Goal: Task Accomplishment & Management: Complete application form

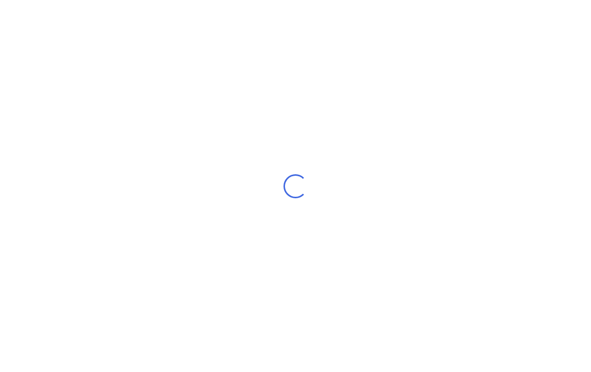
scroll to position [17, 0]
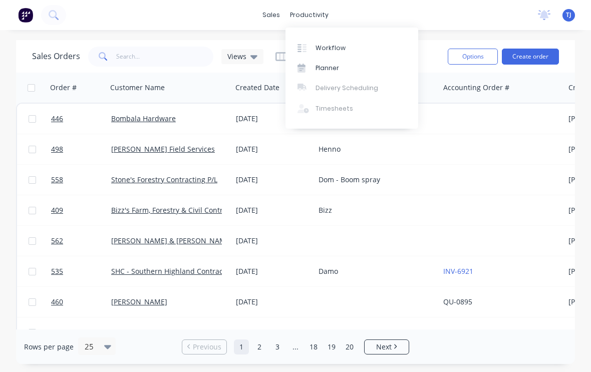
click at [342, 48] on div "Workflow" at bounding box center [331, 48] width 30 height 9
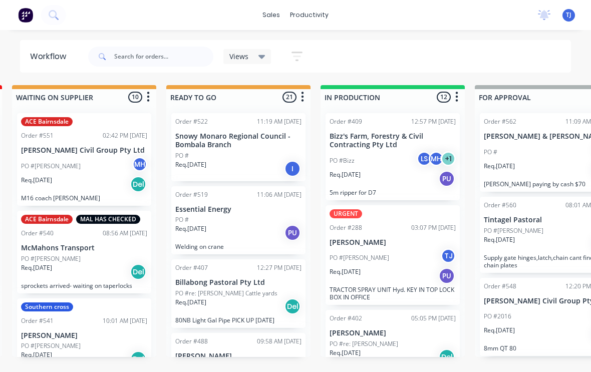
scroll to position [0, 319]
click at [405, 257] on div "PO #Gus TJ" at bounding box center [392, 258] width 126 height 19
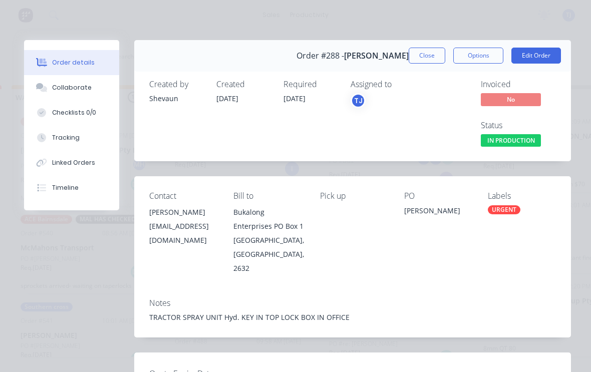
click at [547, 55] on button "Edit Order" at bounding box center [537, 56] width 50 height 16
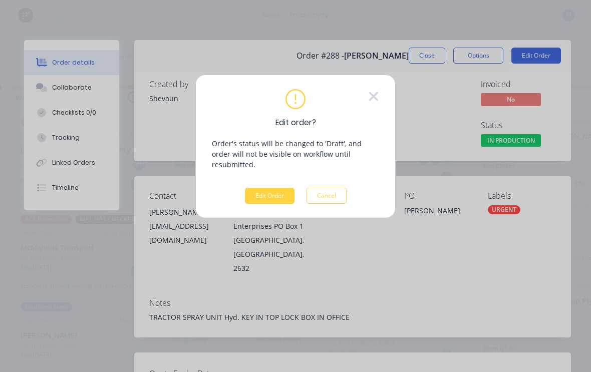
click at [271, 192] on button "Edit Order" at bounding box center [270, 196] width 50 height 16
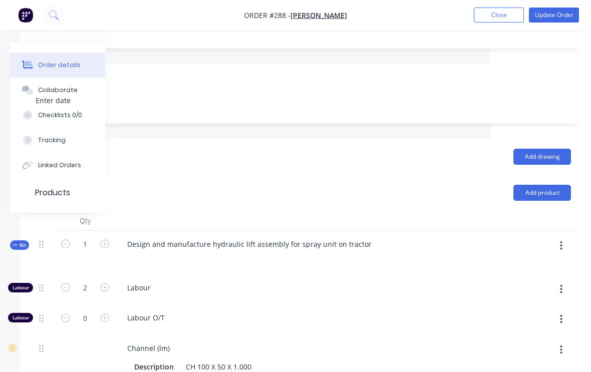
scroll to position [256, 105]
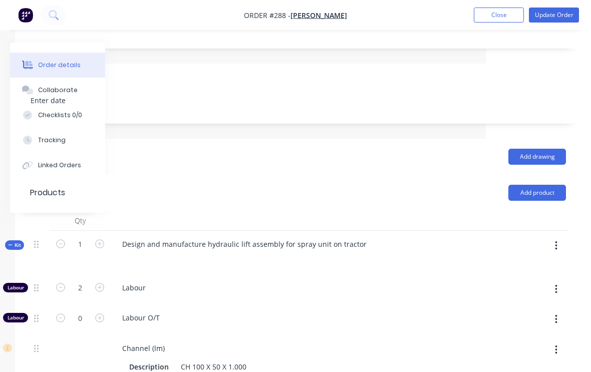
click at [559, 237] on button "button" at bounding box center [557, 246] width 24 height 18
click at [529, 265] on div "Add product to kit" at bounding box center [520, 272] width 77 height 15
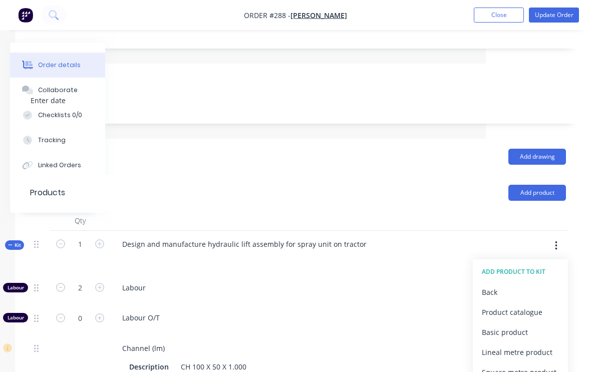
click at [524, 305] on div "Product catalogue" at bounding box center [520, 312] width 77 height 15
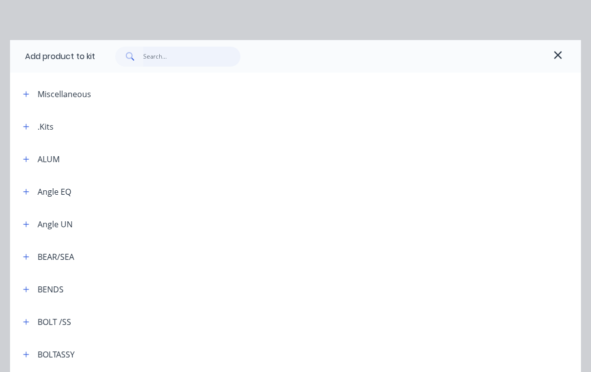
click at [177, 54] on input "text" at bounding box center [192, 57] width 98 height 20
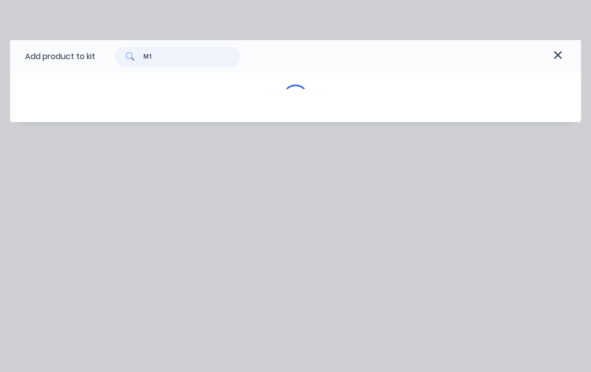
type input "M12"
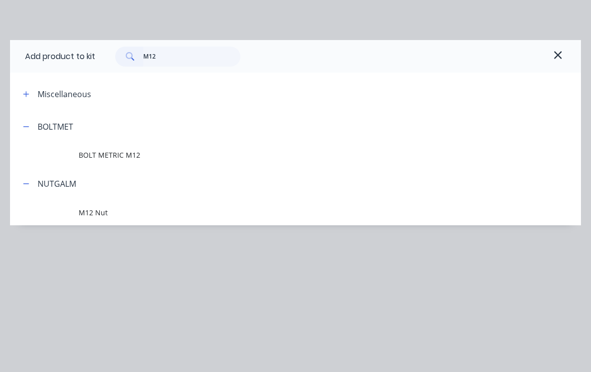
click at [117, 152] on span "BOLT METRIC M12" at bounding box center [280, 155] width 402 height 11
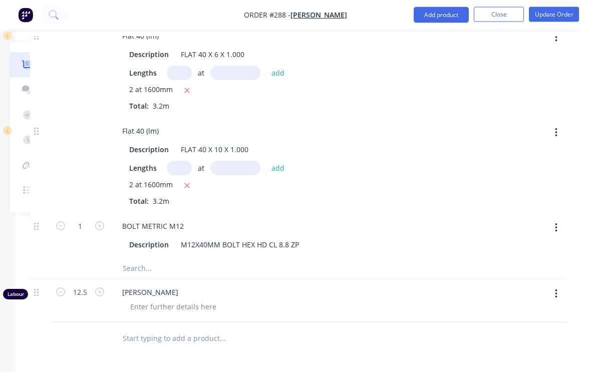
click at [295, 360] on div "Drawings Add drawing Products Add product Qty Kit 1 Design and manufacture hydr…" at bounding box center [298, 86] width 566 height 867
click at [102, 222] on icon "button" at bounding box center [99, 226] width 9 height 9
click at [103, 222] on icon "button" at bounding box center [99, 226] width 9 height 9
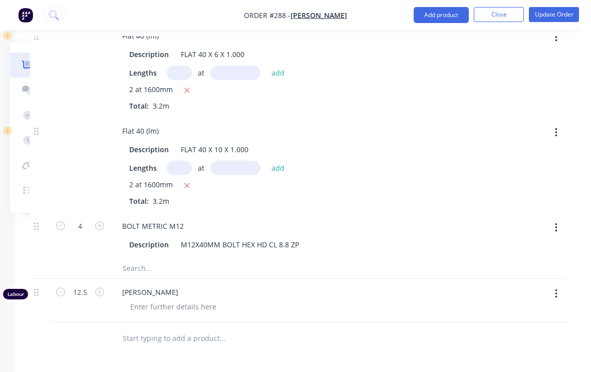
click at [101, 222] on icon "button" at bounding box center [99, 226] width 9 height 9
click at [104, 222] on icon "button" at bounding box center [99, 226] width 9 height 9
click at [103, 222] on icon "button" at bounding box center [99, 226] width 9 height 9
click at [105, 220] on button "button" at bounding box center [99, 225] width 13 height 11
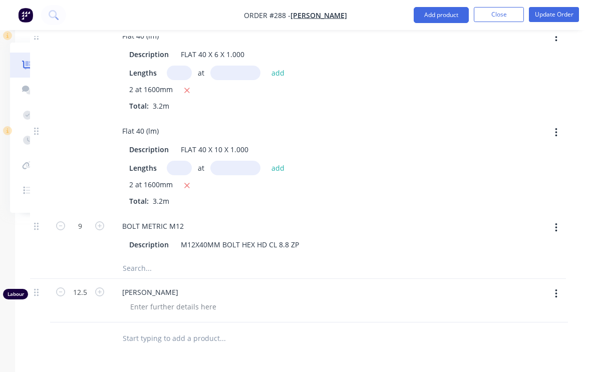
click at [62, 222] on icon "button" at bounding box center [60, 226] width 9 height 9
type input "8"
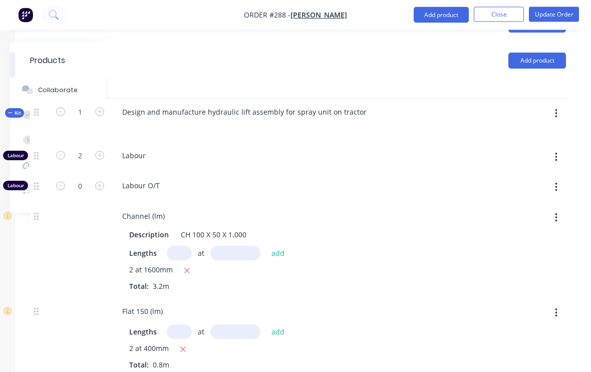
scroll to position [353, 105]
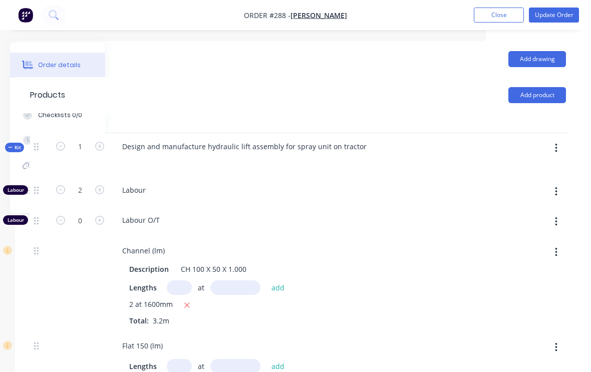
click at [561, 139] on button "button" at bounding box center [557, 148] width 24 height 18
click at [533, 167] on div "Add product to kit" at bounding box center [520, 174] width 77 height 15
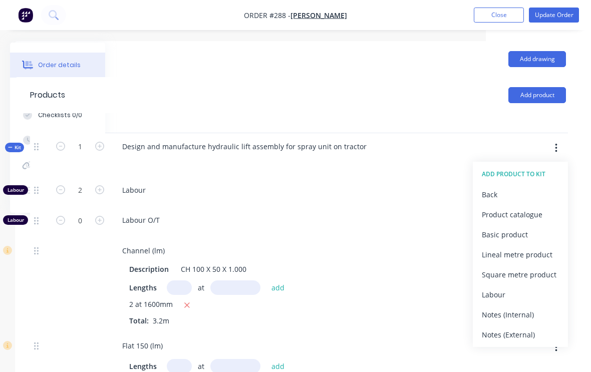
click at [531, 207] on div "Product catalogue" at bounding box center [520, 214] width 77 height 15
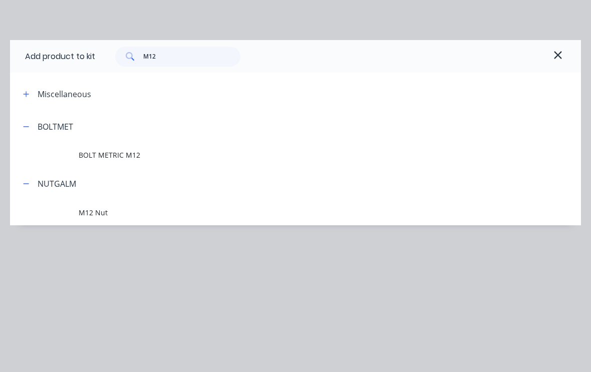
click at [103, 212] on span "M12 Nut" at bounding box center [280, 212] width 402 height 11
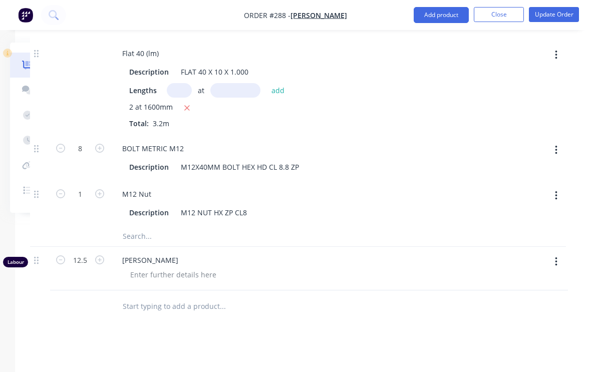
scroll to position [817, 105]
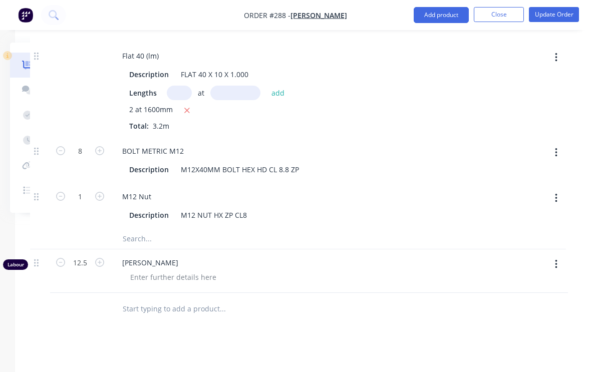
click at [99, 192] on icon "button" at bounding box center [99, 196] width 9 height 9
click at [100, 192] on icon "button" at bounding box center [99, 196] width 9 height 9
click at [101, 192] on icon "button" at bounding box center [99, 196] width 9 height 9
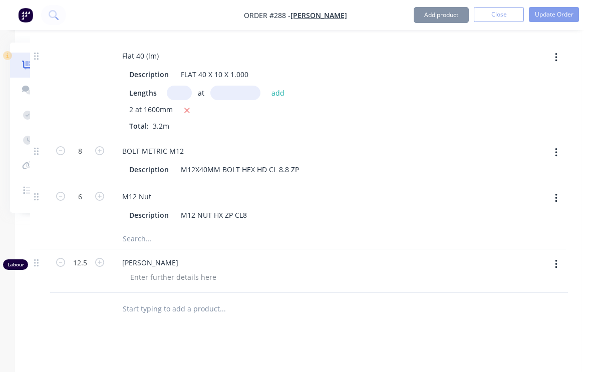
click at [102, 192] on icon "button" at bounding box center [99, 196] width 9 height 9
click at [101, 192] on icon "button" at bounding box center [99, 196] width 9 height 9
type input "8"
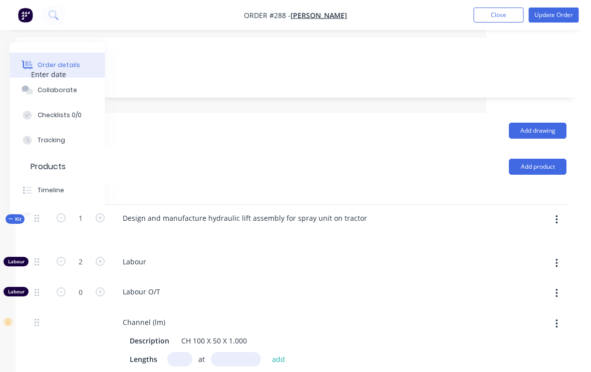
click at [556, 215] on icon "button" at bounding box center [557, 220] width 3 height 11
click at [531, 239] on div "Add product to kit" at bounding box center [521, 246] width 77 height 15
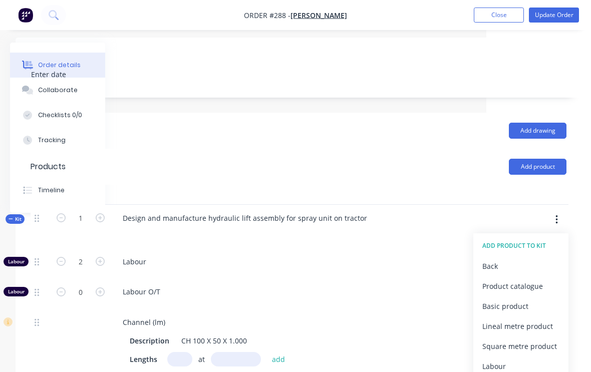
click at [534, 279] on div "Product catalogue" at bounding box center [521, 286] width 77 height 15
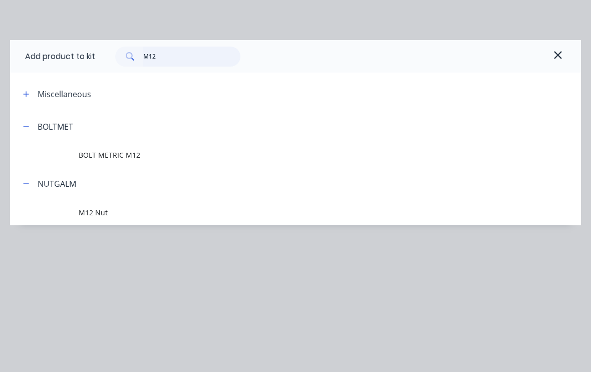
click at [175, 60] on input "M12" at bounding box center [192, 57] width 98 height 20
type input "M"
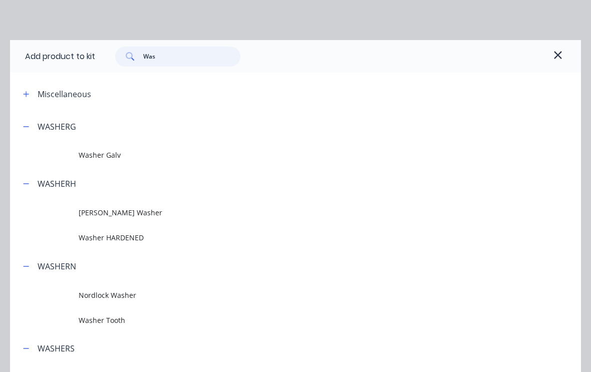
type input "Wash"
click at [129, 237] on span "Washer HARDENED" at bounding box center [280, 238] width 402 height 11
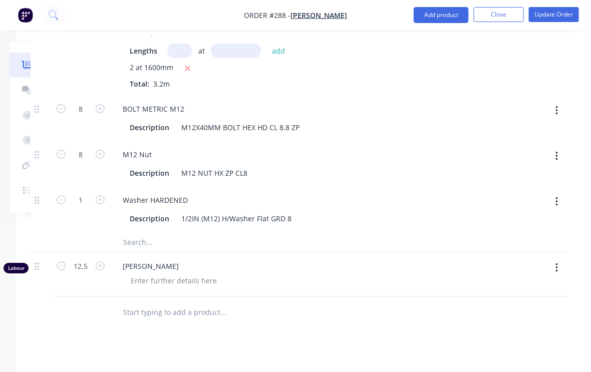
scroll to position [858, 104]
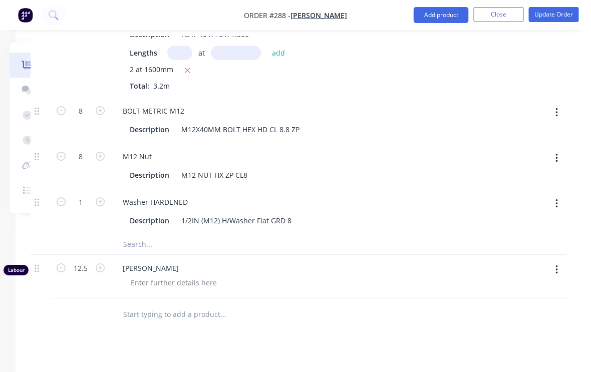
click at [97, 197] on icon "button" at bounding box center [100, 201] width 9 height 9
click at [101, 197] on icon "button" at bounding box center [100, 201] width 9 height 9
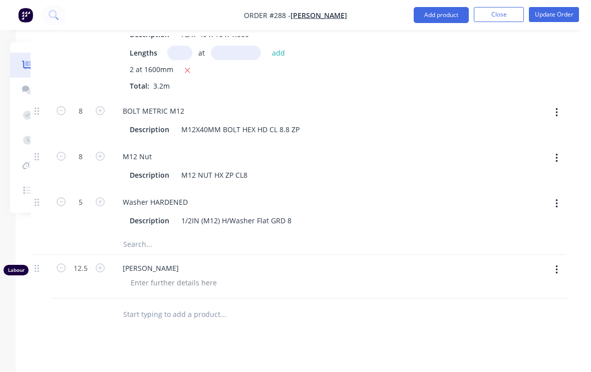
click at [104, 196] on button "button" at bounding box center [100, 201] width 13 height 11
click at [103, 196] on button "button" at bounding box center [100, 201] width 13 height 11
click at [102, 197] on icon "button" at bounding box center [100, 201] width 9 height 9
click at [103, 197] on icon "button" at bounding box center [100, 201] width 9 height 9
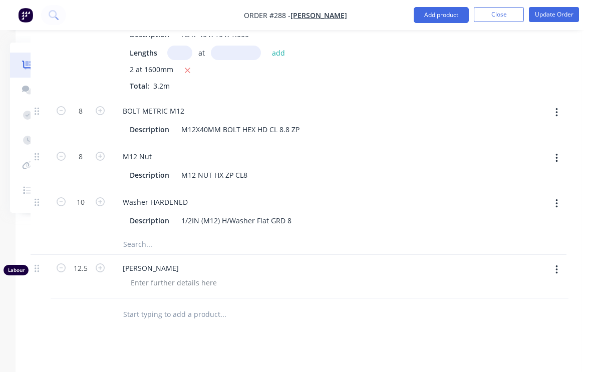
click at [102, 196] on button "button" at bounding box center [100, 201] width 13 height 11
click at [104, 196] on button "button" at bounding box center [100, 201] width 13 height 11
click at [105, 196] on button "button" at bounding box center [100, 201] width 13 height 11
click at [105, 194] on form "14" at bounding box center [81, 201] width 52 height 15
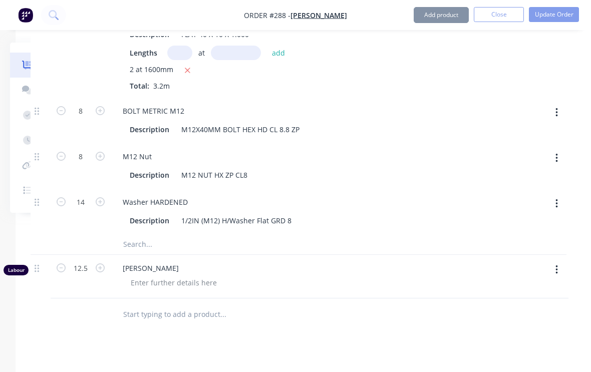
click at [106, 196] on button "button" at bounding box center [100, 201] width 13 height 11
type input "16"
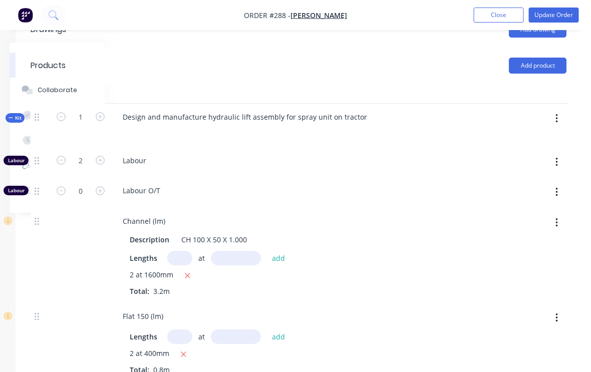
scroll to position [381, 104]
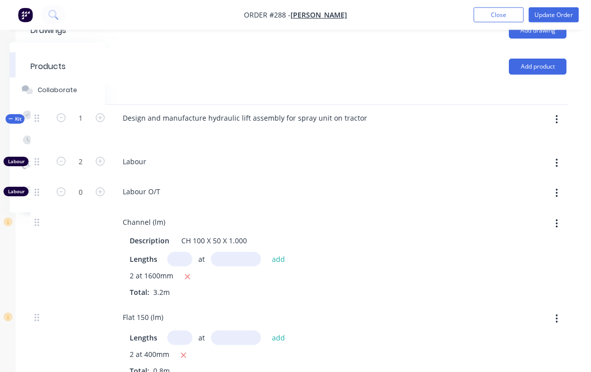
click at [560, 111] on button "button" at bounding box center [558, 120] width 24 height 18
click at [531, 139] on div "Add product to kit" at bounding box center [521, 146] width 77 height 15
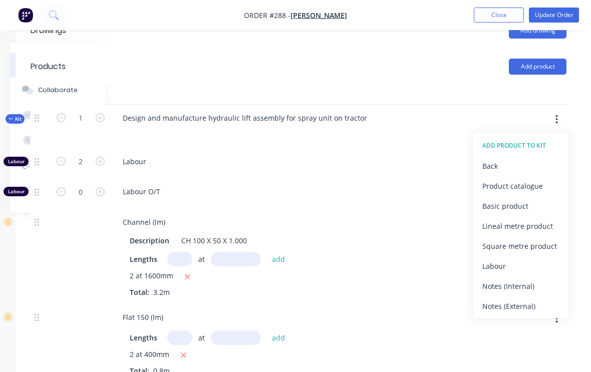
click at [532, 179] on div "Product catalogue" at bounding box center [521, 186] width 77 height 15
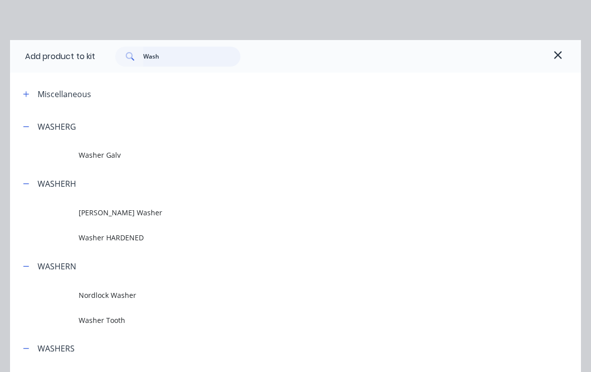
click at [179, 56] on input "Wash" at bounding box center [192, 57] width 98 height 20
type input "W"
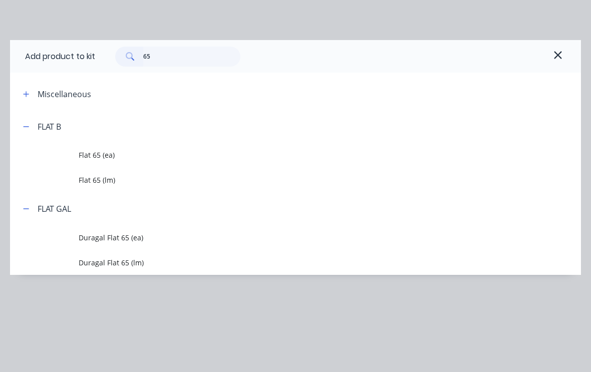
scroll to position [382, 105]
click at [174, 55] on input "65" at bounding box center [192, 57] width 98 height 20
type input "6"
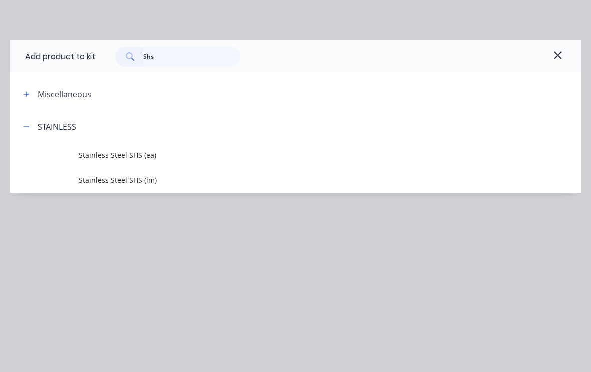
scroll to position [382, 105]
click at [164, 53] on input "Shs" at bounding box center [192, 57] width 98 height 20
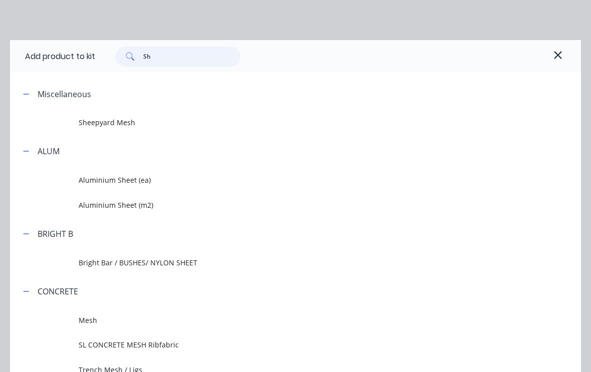
type input "S"
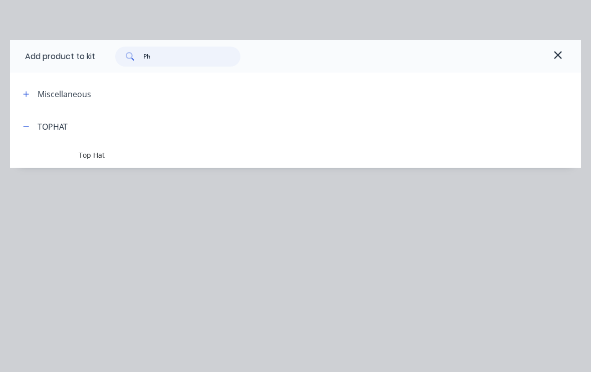
type input "P"
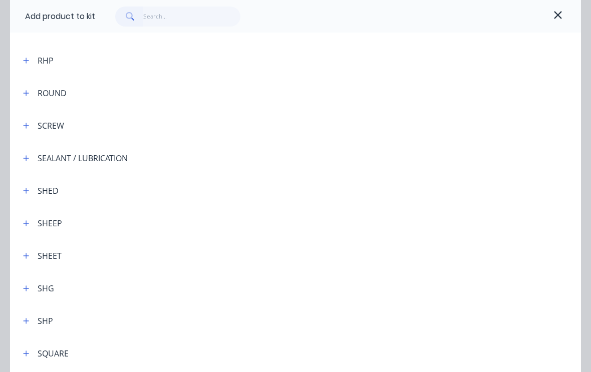
scroll to position [2739, 0]
click at [57, 322] on div at bounding box center [317, 320] width 528 height 13
click at [40, 325] on div "SHP" at bounding box center [46, 320] width 16 height 12
click at [29, 317] on icon "button" at bounding box center [26, 320] width 6 height 7
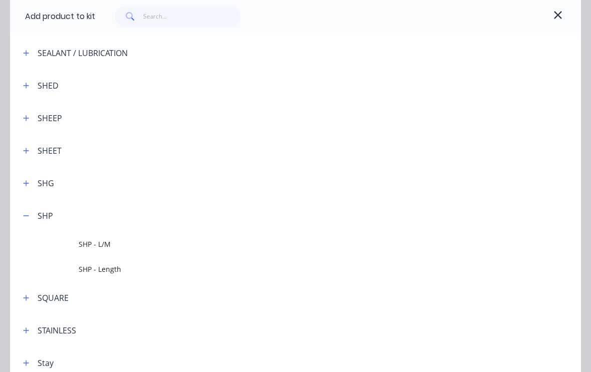
scroll to position [2844, 0]
click at [96, 238] on span "SHP - L/M" at bounding box center [280, 243] width 402 height 11
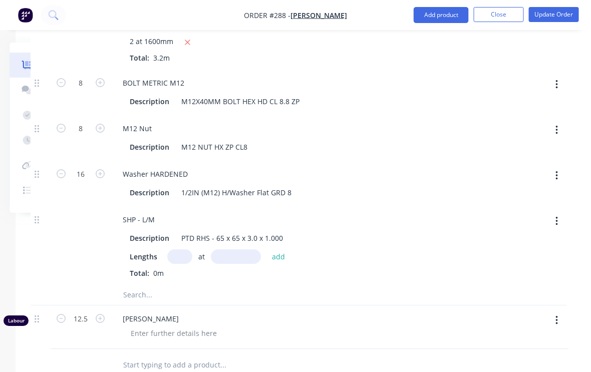
scroll to position [885, 104]
click at [180, 250] on input "text" at bounding box center [180, 257] width 25 height 15
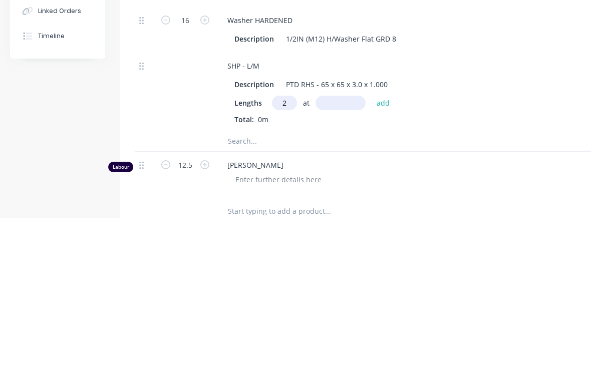
type input "2"
click at [344, 250] on input "text" at bounding box center [341, 257] width 50 height 15
type input "1000"
click at [384, 251] on button "add" at bounding box center [384, 258] width 24 height 14
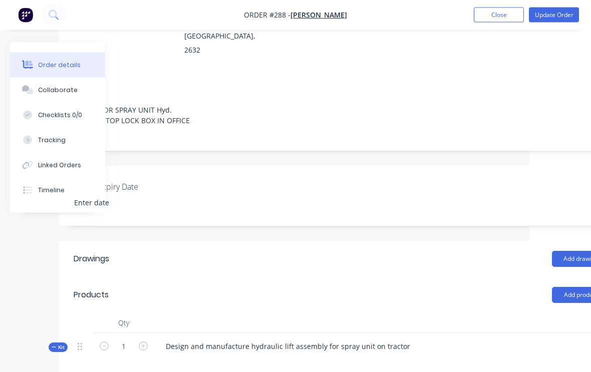
scroll to position [153, 105]
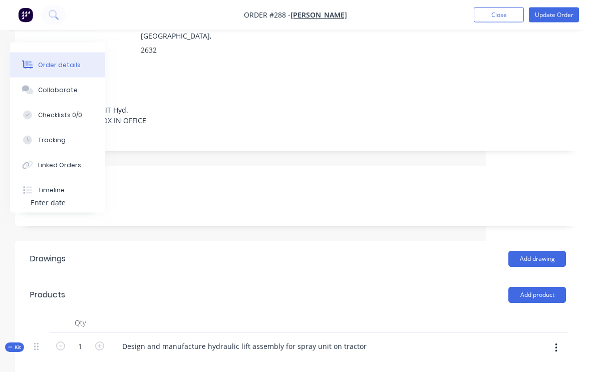
click at [557, 343] on icon "button" at bounding box center [556, 348] width 3 height 11
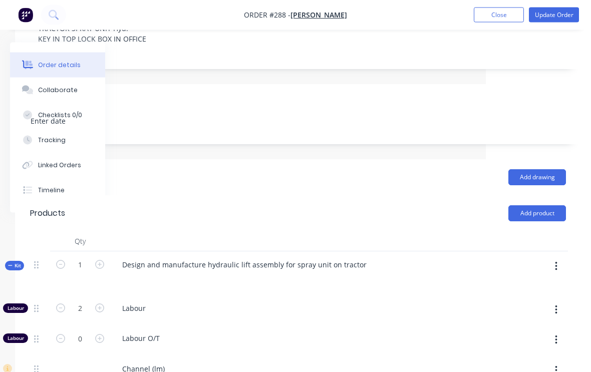
scroll to position [239, 105]
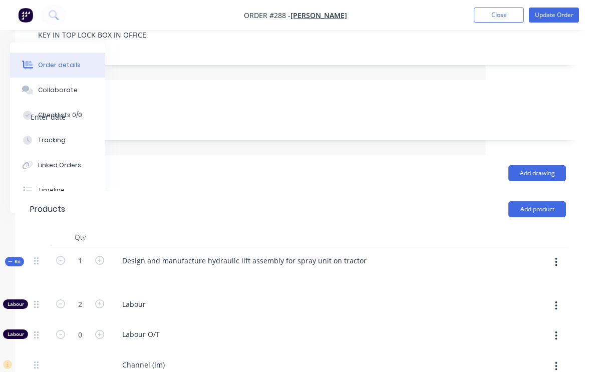
click at [560, 254] on button "button" at bounding box center [557, 263] width 24 height 18
click at [539, 282] on div "Add product to kit" at bounding box center [520, 289] width 77 height 15
click at [536, 322] on div "Product catalogue" at bounding box center [520, 329] width 77 height 15
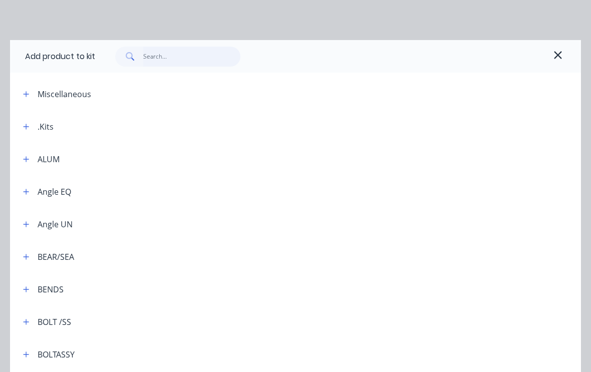
click at [178, 54] on input "text" at bounding box center [192, 57] width 98 height 20
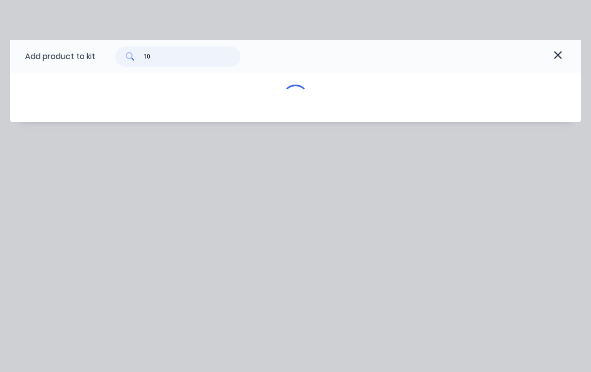
type input "100"
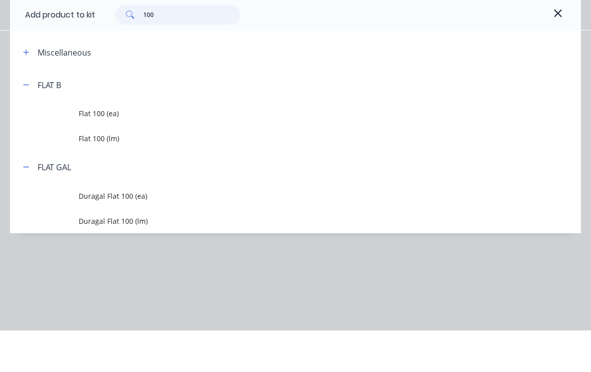
scroll to position [239, 98]
click at [132, 175] on span "Flat 100 (lm)" at bounding box center [280, 180] width 402 height 11
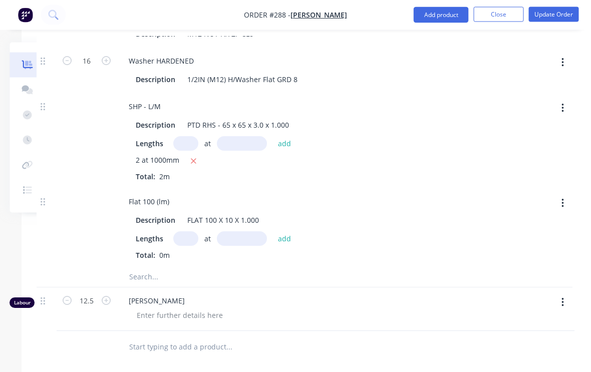
scroll to position [999, 98]
click at [185, 232] on input "text" at bounding box center [186, 239] width 25 height 15
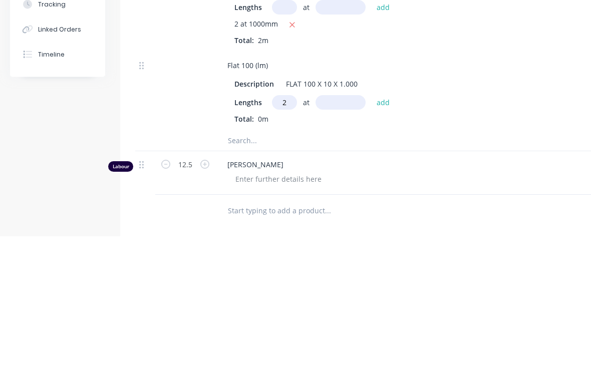
type input "2"
click at [350, 232] on input "text" at bounding box center [341, 239] width 50 height 15
type input "550"
click at [383, 232] on button "add" at bounding box center [384, 239] width 24 height 14
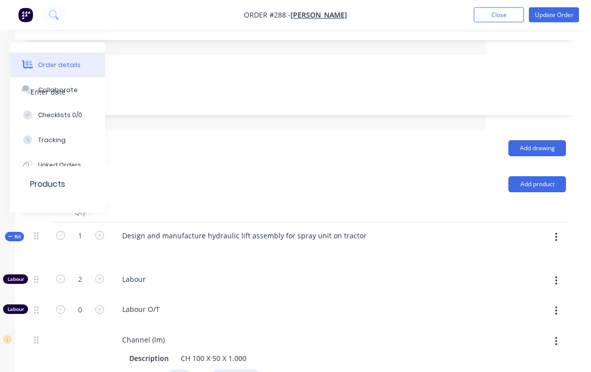
scroll to position [264, 105]
click at [558, 229] on button "button" at bounding box center [557, 238] width 24 height 18
click at [538, 257] on div "Add product to kit" at bounding box center [520, 264] width 77 height 15
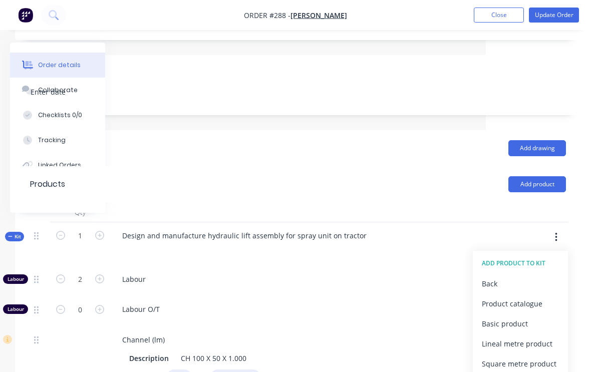
click at [532, 297] on div "Product catalogue" at bounding box center [520, 304] width 77 height 15
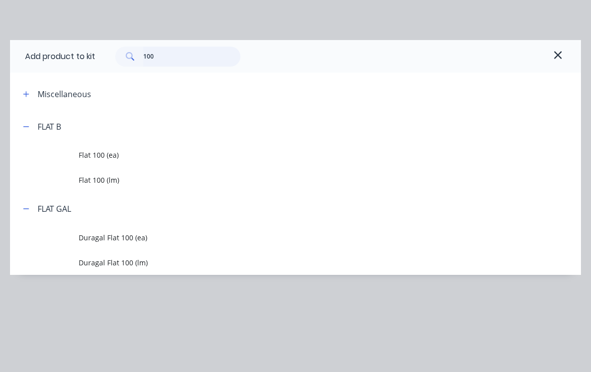
click at [175, 48] on input "100" at bounding box center [192, 57] width 98 height 20
click at [170, 48] on input "100" at bounding box center [192, 57] width 98 height 20
click at [194, 56] on input "100" at bounding box center [192, 57] width 98 height 20
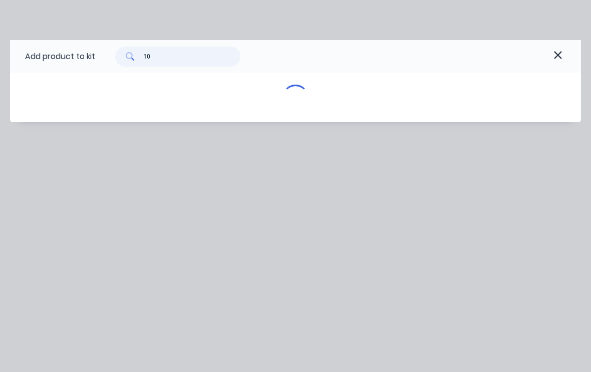
type input "1"
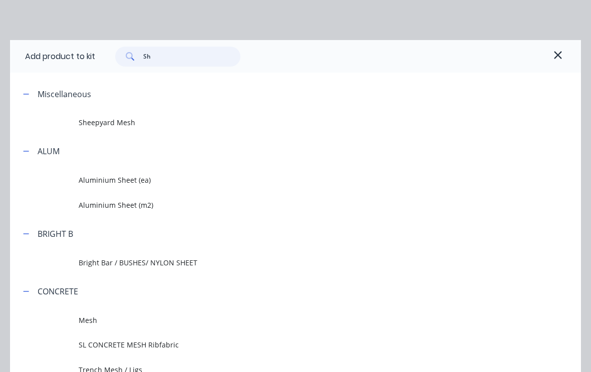
type input "Shp"
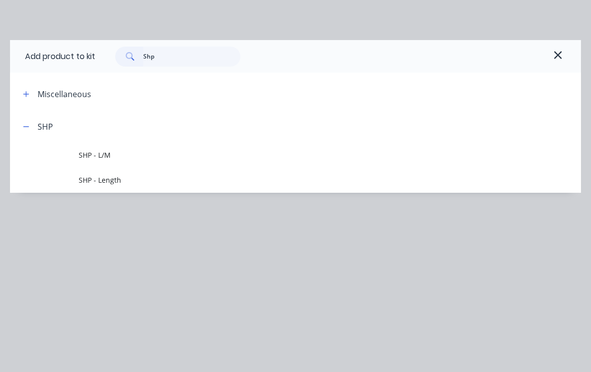
click at [103, 152] on span "SHP - L/M" at bounding box center [280, 155] width 402 height 11
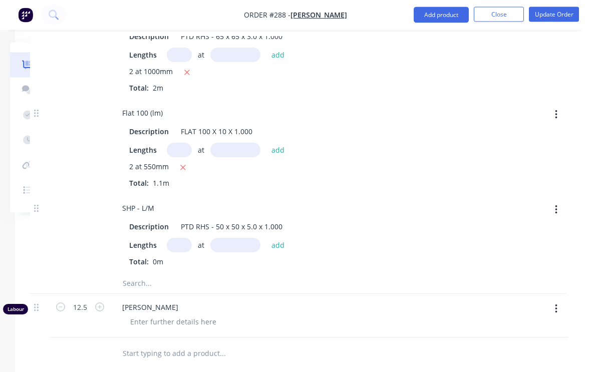
scroll to position [1109, 105]
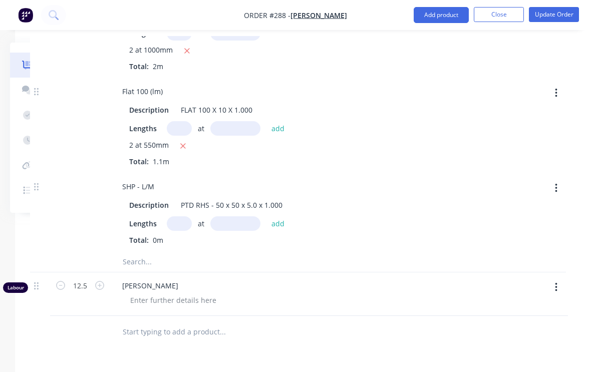
click at [181, 217] on input "text" at bounding box center [179, 224] width 25 height 15
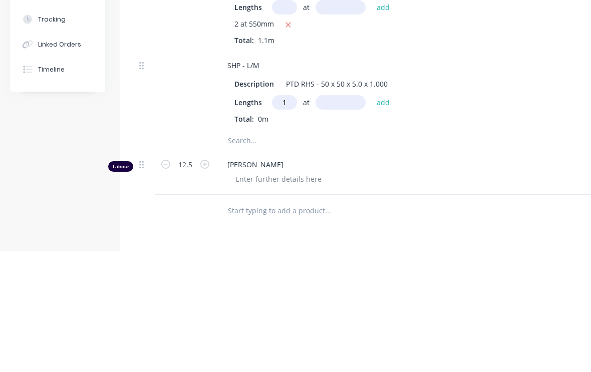
type input "1"
click at [346, 217] on input "text" at bounding box center [341, 224] width 50 height 15
type input "750"
click at [386, 217] on button "add" at bounding box center [384, 224] width 24 height 14
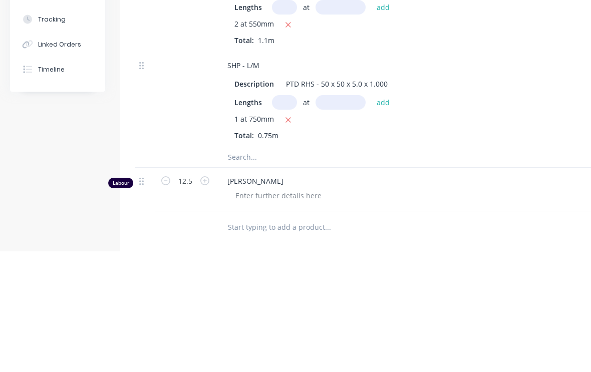
scroll to position [1230, 0]
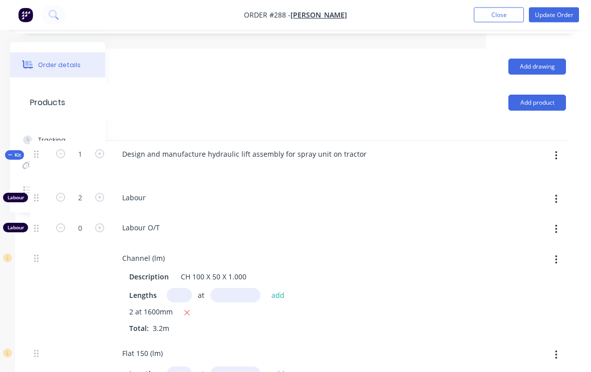
click at [560, 147] on button "button" at bounding box center [557, 156] width 24 height 18
click at [533, 175] on div "Add product to kit" at bounding box center [520, 182] width 77 height 15
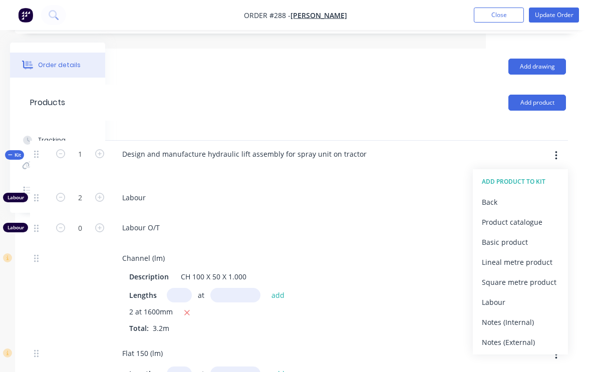
click at [525, 215] on div "Product catalogue" at bounding box center [520, 222] width 77 height 15
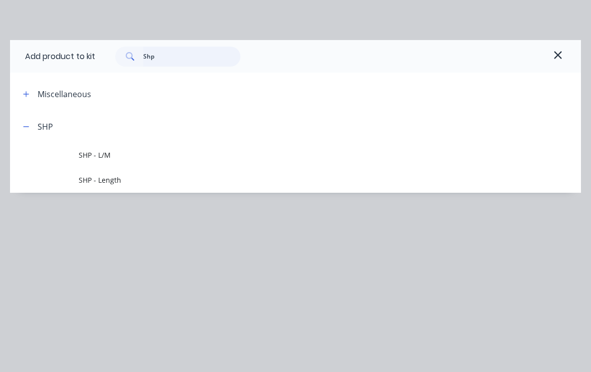
click at [173, 55] on input "Shp" at bounding box center [192, 57] width 98 height 20
type input "S"
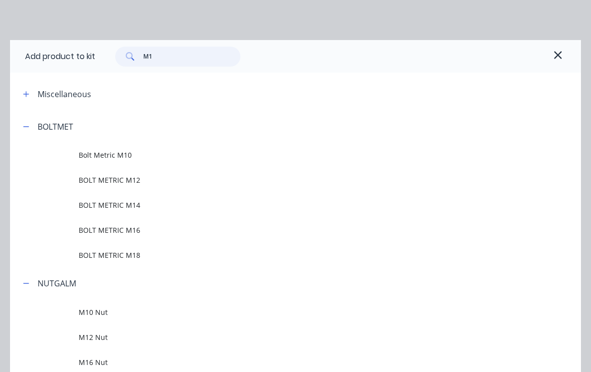
type input "M10"
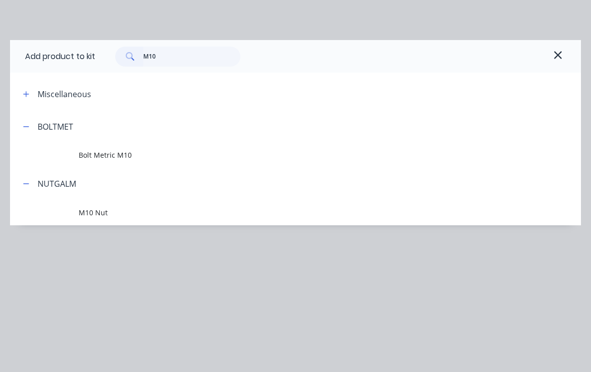
click at [120, 155] on span "Bolt Metric M10" at bounding box center [280, 155] width 402 height 11
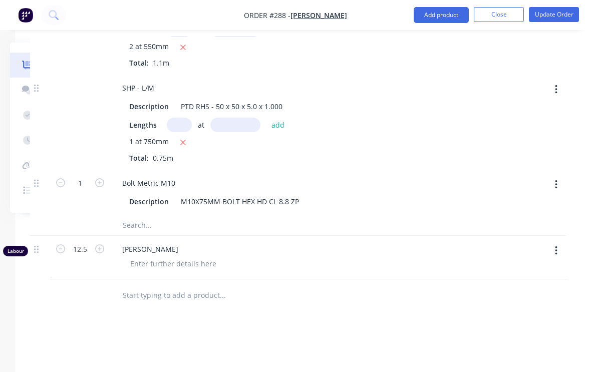
scroll to position [1198, 105]
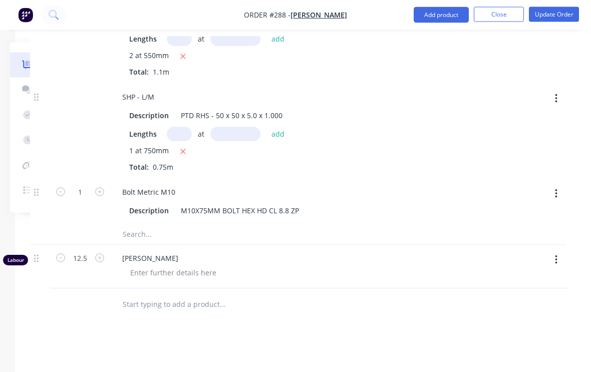
click at [97, 188] on icon "button" at bounding box center [99, 192] width 9 height 9
click at [97, 187] on icon "button" at bounding box center [99, 191] width 9 height 9
click at [101, 187] on icon "button" at bounding box center [99, 191] width 9 height 9
type input "4"
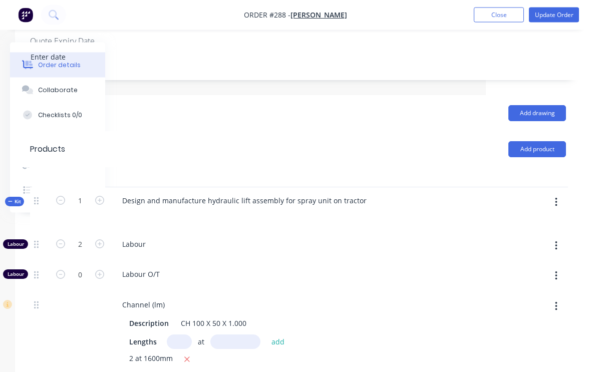
scroll to position [299, 105]
click at [559, 194] on button "button" at bounding box center [557, 203] width 24 height 18
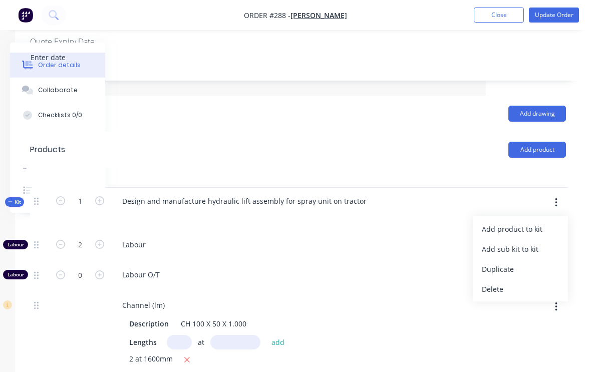
click at [528, 222] on div "Add product to kit" at bounding box center [520, 229] width 77 height 15
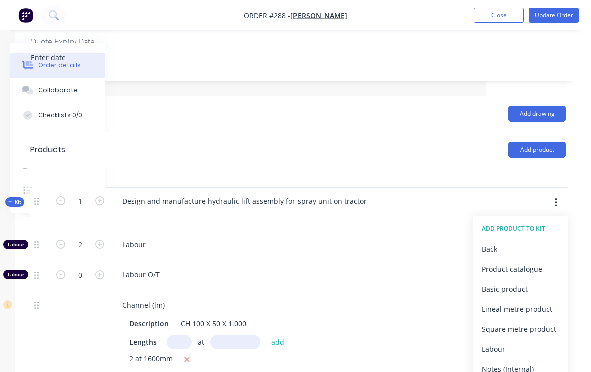
click at [521, 262] on div "Product catalogue" at bounding box center [520, 269] width 77 height 15
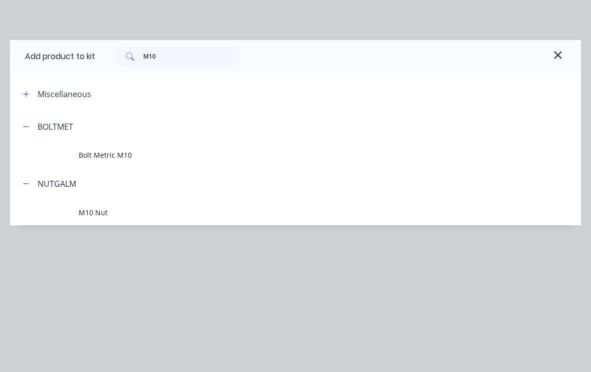
click at [100, 212] on span "M10 Nut" at bounding box center [280, 212] width 402 height 11
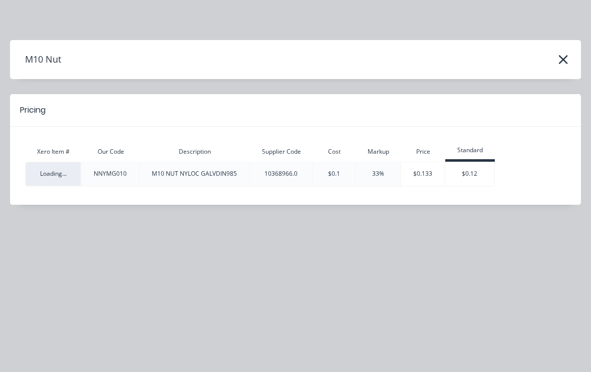
click at [568, 56] on icon "button" at bounding box center [563, 60] width 11 height 14
click at [562, 58] on icon "button" at bounding box center [563, 59] width 9 height 9
click at [561, 56] on icon "button" at bounding box center [563, 60] width 11 height 14
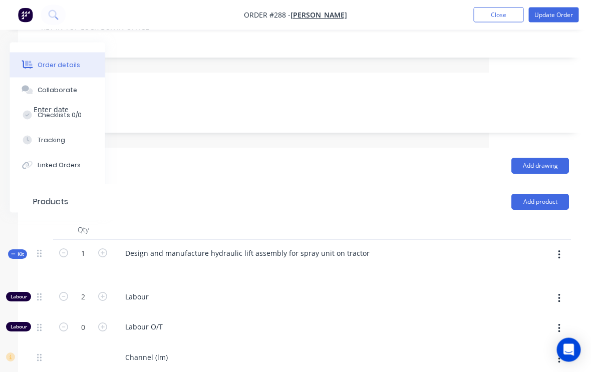
scroll to position [246, 105]
click at [560, 247] on button "button" at bounding box center [557, 256] width 24 height 18
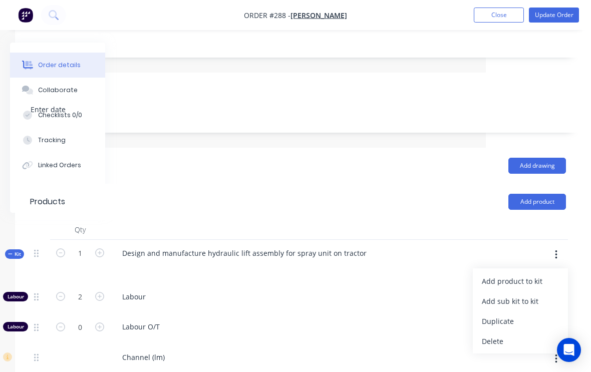
click at [534, 274] on div "Add product to kit" at bounding box center [520, 281] width 77 height 15
click at [526, 311] on button "Product catalogue" at bounding box center [520, 321] width 95 height 20
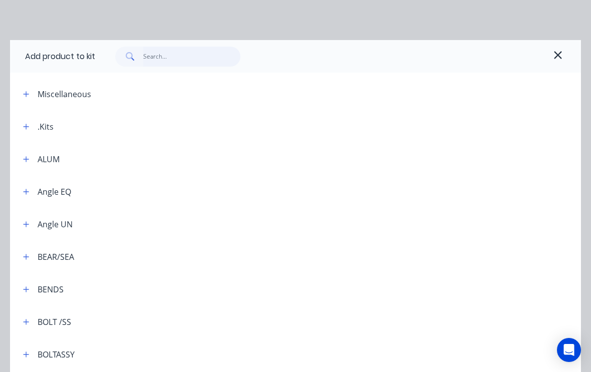
click at [178, 50] on input "text" at bounding box center [192, 57] width 98 height 20
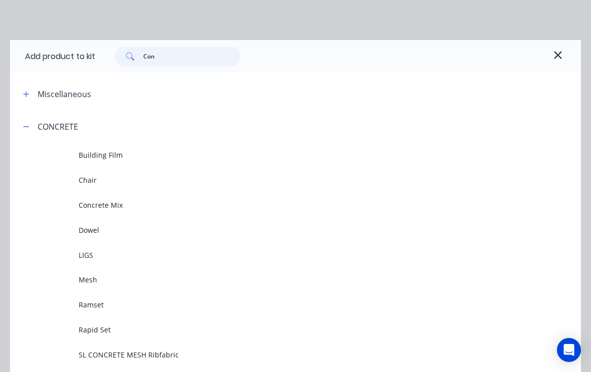
type input "Cone"
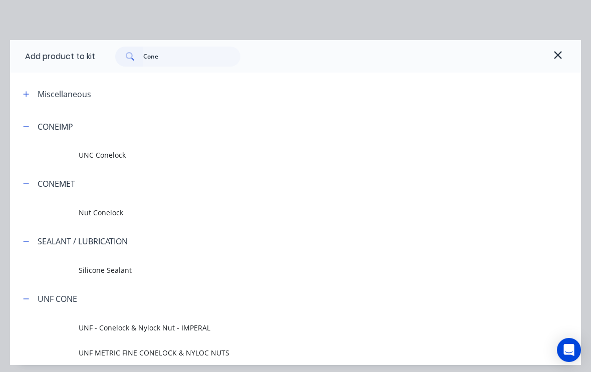
scroll to position [247, 105]
click at [113, 209] on span "Nut Conelock" at bounding box center [280, 212] width 402 height 11
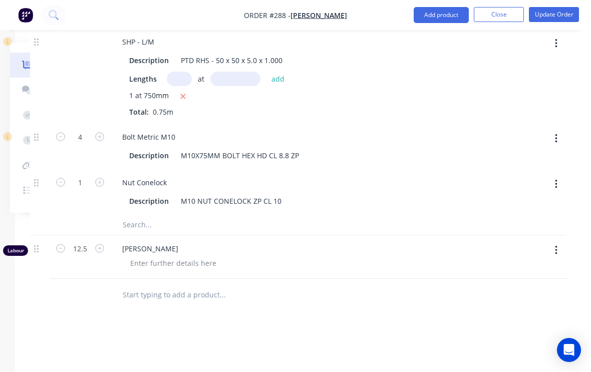
scroll to position [1253, 105]
click at [100, 178] on icon "button" at bounding box center [99, 182] width 9 height 9
click at [104, 178] on icon "button" at bounding box center [99, 182] width 9 height 9
type input "4"
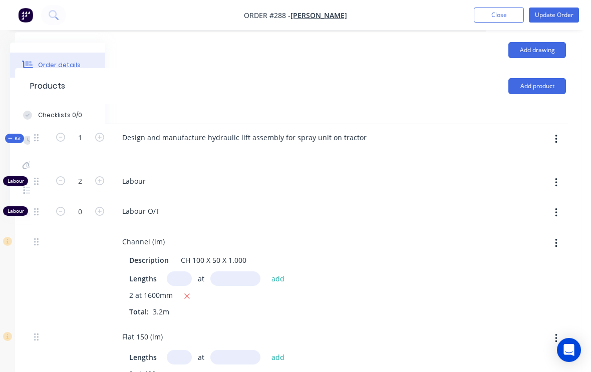
scroll to position [361, 105]
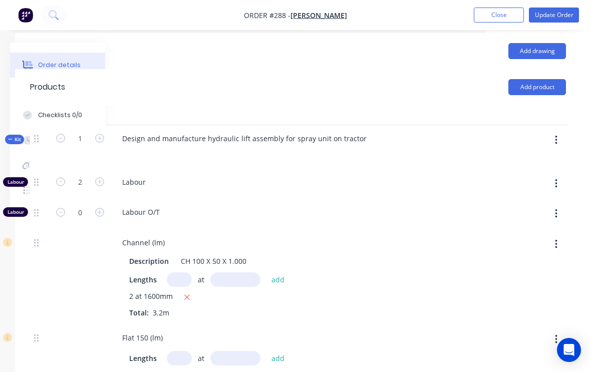
click at [563, 131] on button "button" at bounding box center [557, 140] width 24 height 18
click at [530, 159] on div "Add product to kit" at bounding box center [520, 166] width 77 height 15
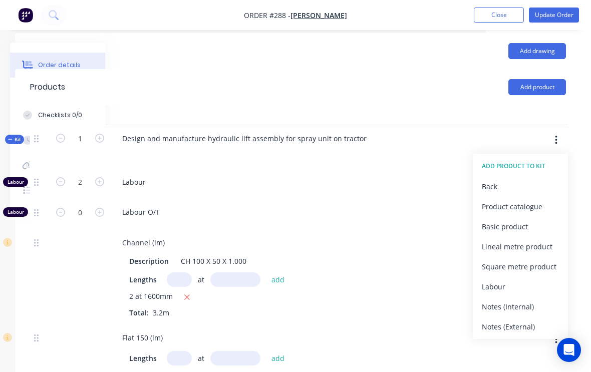
click at [532, 199] on div "Product catalogue" at bounding box center [520, 206] width 77 height 15
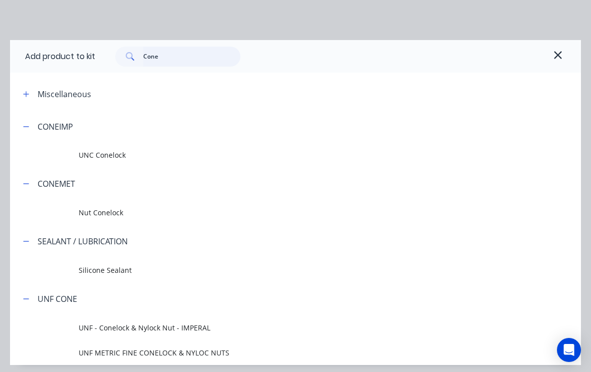
click at [178, 56] on input "Cone" at bounding box center [192, 57] width 98 height 20
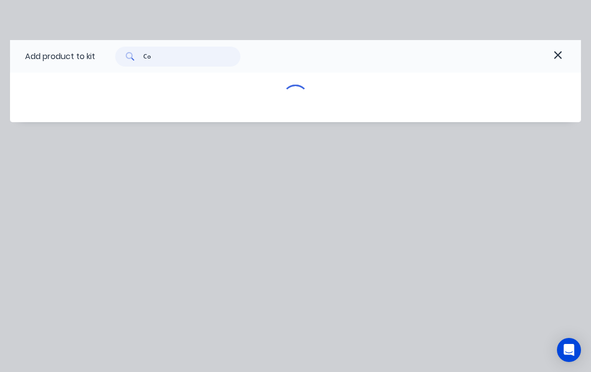
type input "C"
type input "200"
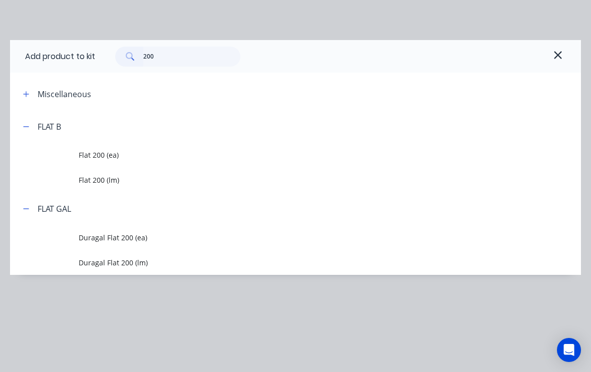
click at [112, 181] on span "Flat 200 (lm)" at bounding box center [280, 180] width 402 height 11
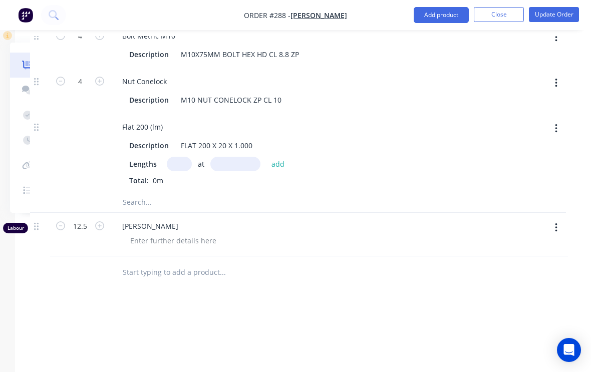
scroll to position [1419, 105]
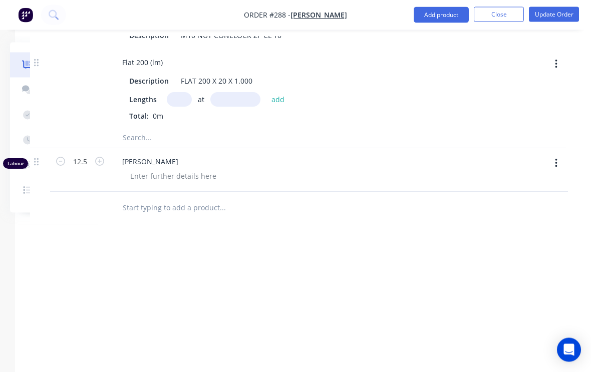
click at [183, 93] on input "text" at bounding box center [179, 100] width 25 height 15
type input "1"
click at [233, 93] on input "text" at bounding box center [236, 100] width 50 height 15
type input "200"
click at [283, 93] on button "add" at bounding box center [279, 100] width 24 height 14
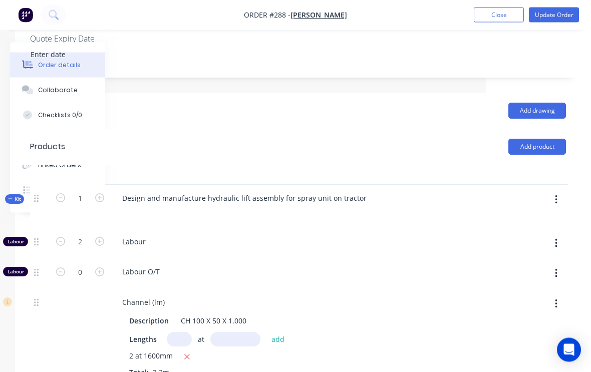
click at [558, 191] on button "button" at bounding box center [557, 200] width 24 height 18
click at [520, 219] on div "Add product to kit" at bounding box center [520, 226] width 77 height 15
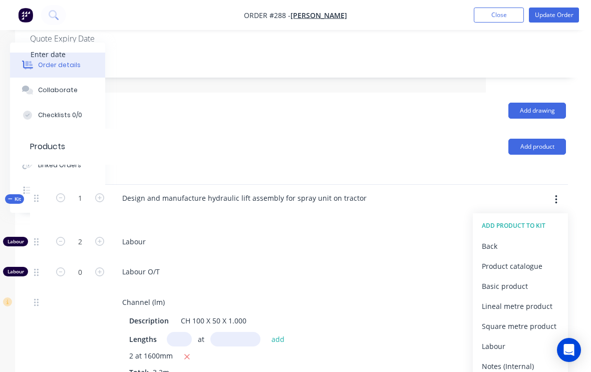
click at [528, 259] on div "Product catalogue" at bounding box center [520, 266] width 77 height 15
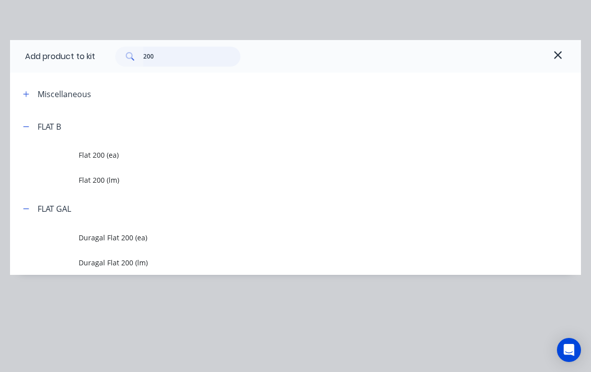
click at [190, 50] on input "200" at bounding box center [192, 57] width 98 height 20
click at [181, 55] on input "200" at bounding box center [192, 57] width 98 height 20
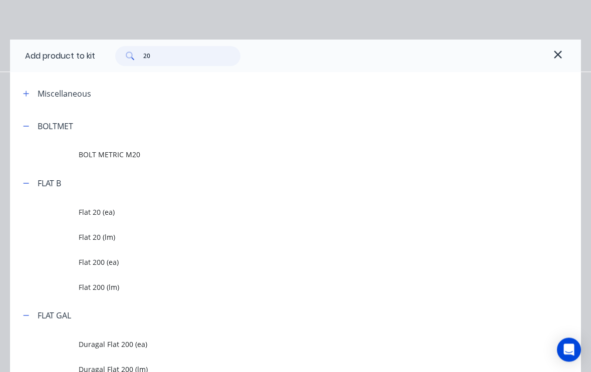
type input "2"
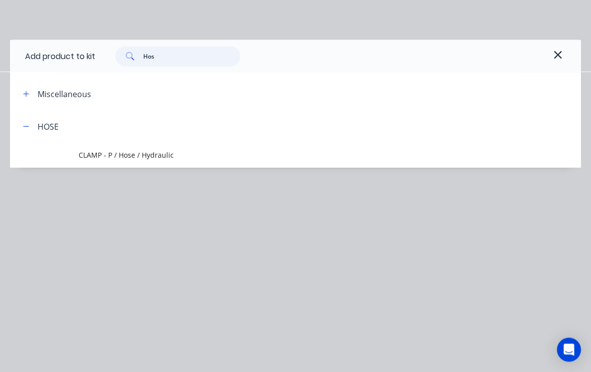
type input "Hose"
click at [157, 152] on span "CLAMP - P / Hose / Hydraulic" at bounding box center [280, 155] width 402 height 11
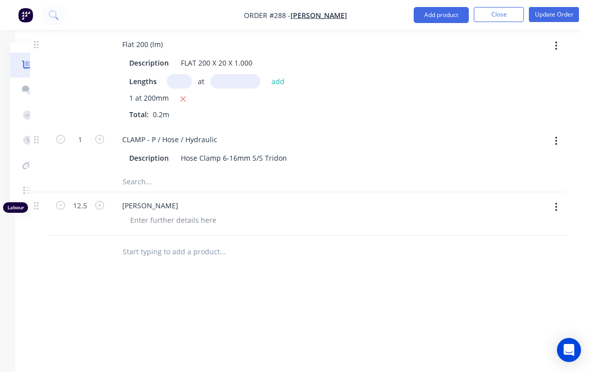
scroll to position [1437, 105]
click at [99, 135] on icon "button" at bounding box center [99, 139] width 9 height 9
click at [100, 134] on button "button" at bounding box center [99, 139] width 13 height 11
click at [100, 135] on icon "button" at bounding box center [99, 139] width 9 height 9
type input "4"
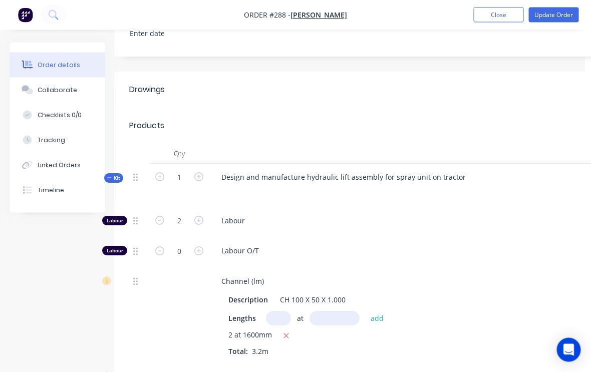
scroll to position [483, 0]
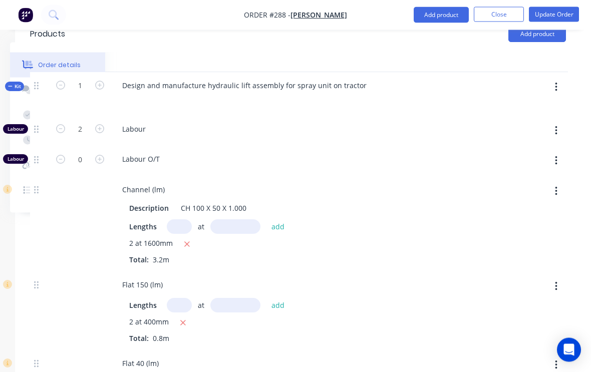
click at [558, 79] on button "button" at bounding box center [557, 88] width 24 height 18
click at [539, 106] on div "Add product to kit" at bounding box center [520, 113] width 77 height 15
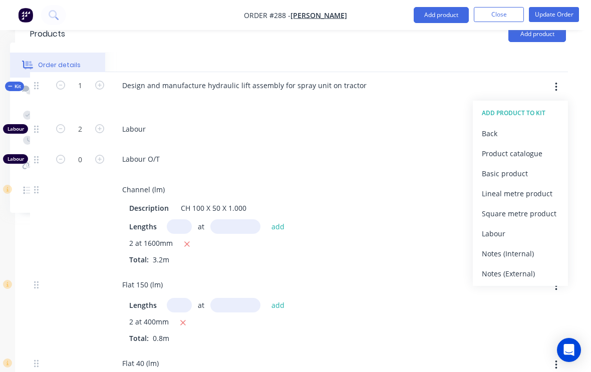
click at [537, 146] on div "Product catalogue" at bounding box center [520, 153] width 77 height 15
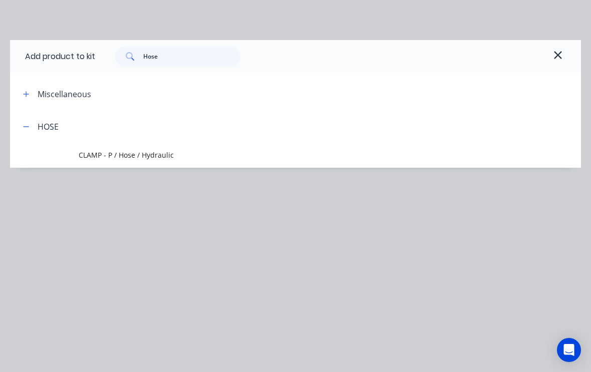
click at [146, 154] on span "CLAMP - P / Hose / Hydraulic" at bounding box center [280, 155] width 402 height 11
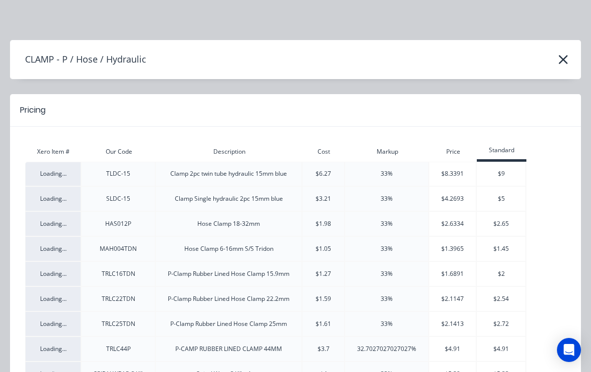
scroll to position [0, 0]
click at [563, 57] on icon "button" at bounding box center [563, 60] width 11 height 14
click at [560, 56] on icon "button" at bounding box center [563, 59] width 9 height 9
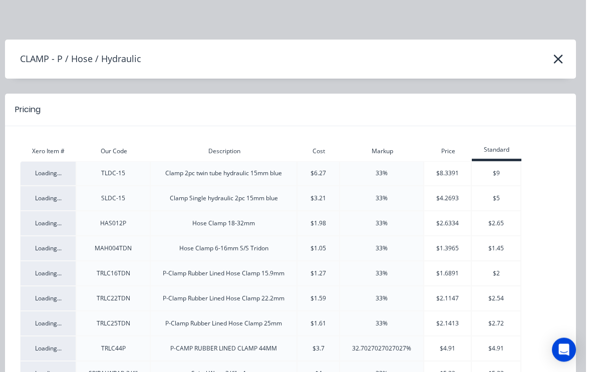
scroll to position [0, 105]
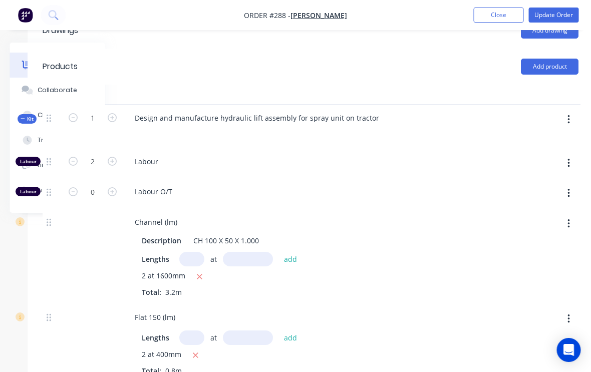
scroll to position [382, 93]
click at [578, 111] on button "button" at bounding box center [569, 120] width 24 height 18
click at [543, 139] on div "Add product to kit" at bounding box center [532, 146] width 77 height 15
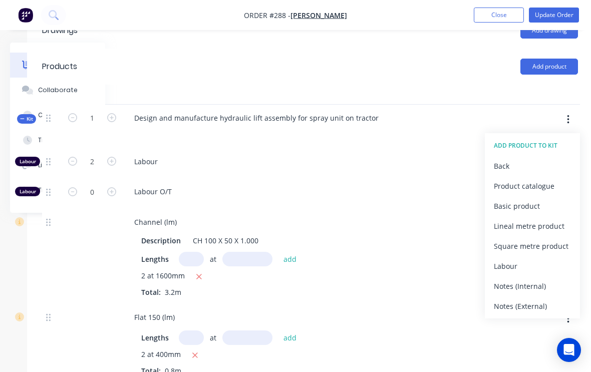
click at [541, 179] on div "Product catalogue" at bounding box center [532, 186] width 77 height 15
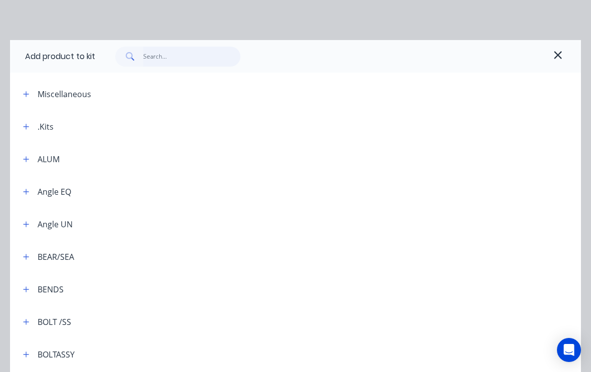
click at [167, 52] on input "text" at bounding box center [192, 57] width 98 height 20
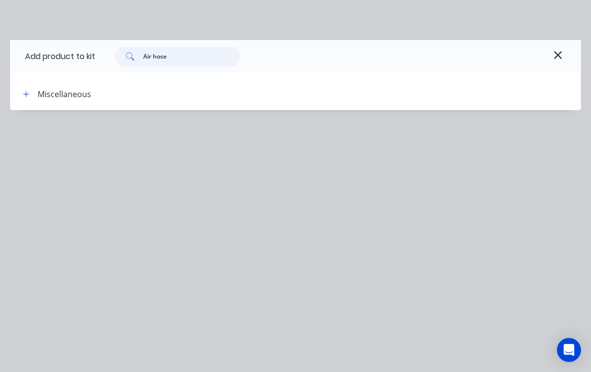
type input "Air hose"
click at [30, 90] on button "button" at bounding box center [26, 94] width 13 height 13
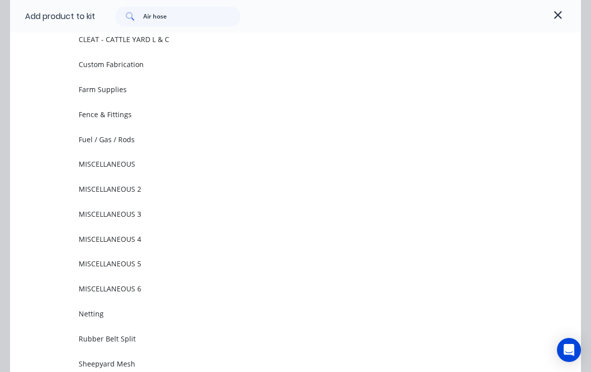
scroll to position [82, 0]
click at [132, 165] on span "MISCELLANEOUS" at bounding box center [280, 165] width 402 height 11
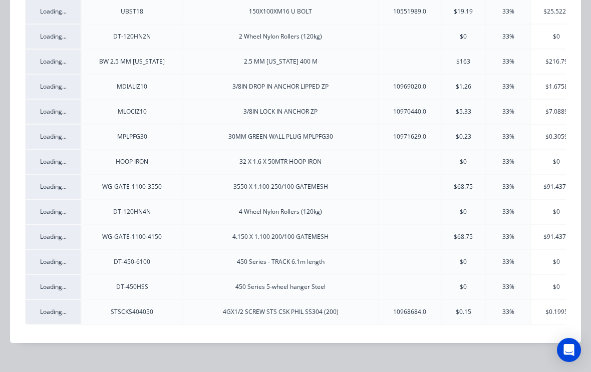
scroll to position [1764, 0]
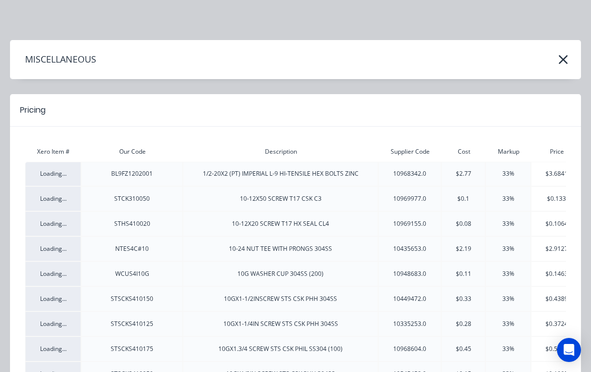
scroll to position [0, 0]
click at [561, 60] on icon "button" at bounding box center [563, 60] width 11 height 14
click at [566, 57] on icon "button" at bounding box center [563, 59] width 9 height 9
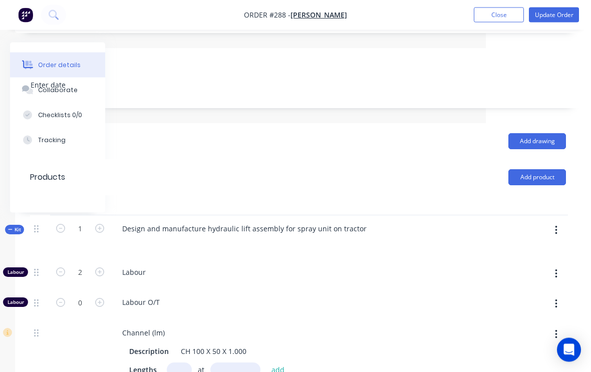
scroll to position [271, 105]
click at [563, 222] on button "button" at bounding box center [557, 231] width 24 height 18
click at [535, 250] on div "Add product to kit" at bounding box center [520, 257] width 77 height 15
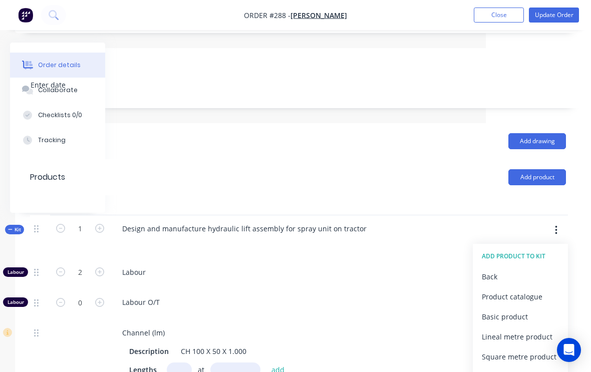
click at [528, 290] on div "Product catalogue" at bounding box center [520, 297] width 77 height 15
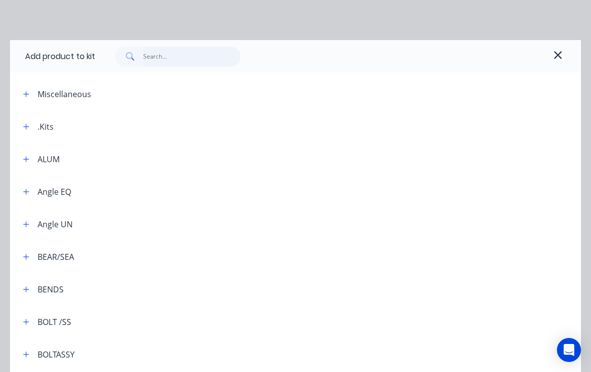
click at [193, 61] on input "text" at bounding box center [192, 57] width 98 height 20
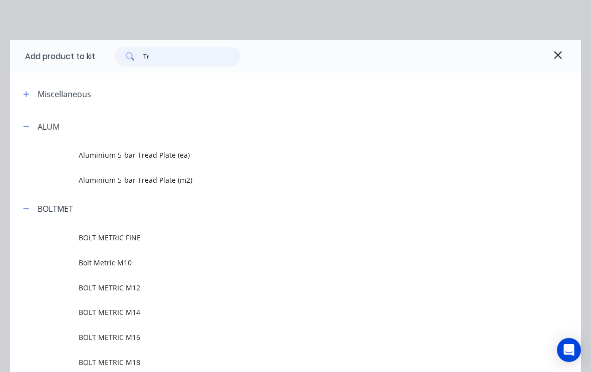
type input "T"
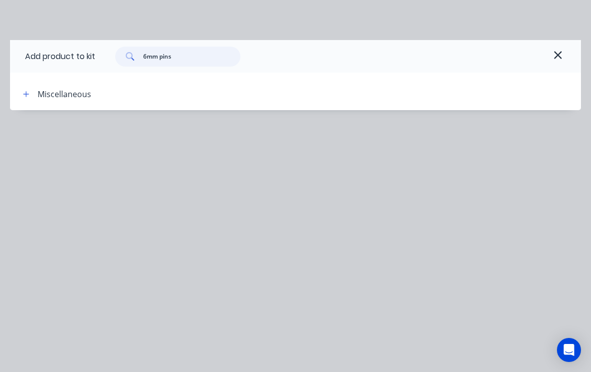
type input "6mm pins"
click at [48, 93] on div "Miscellaneous" at bounding box center [65, 94] width 54 height 12
click at [198, 62] on input "6mm pins" at bounding box center [192, 57] width 98 height 20
click at [26, 95] on icon "button" at bounding box center [27, 94] width 6 height 6
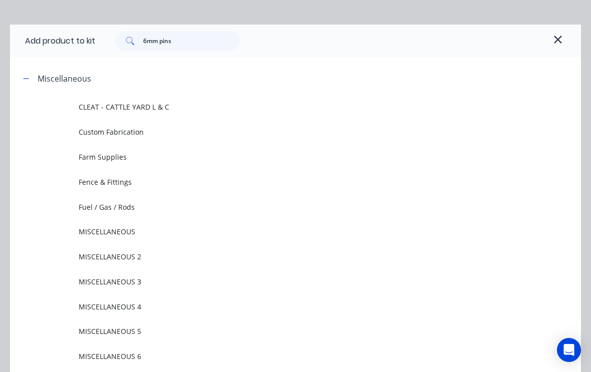
scroll to position [15, 0]
click at [111, 155] on span "Farm Supplies" at bounding box center [280, 158] width 402 height 11
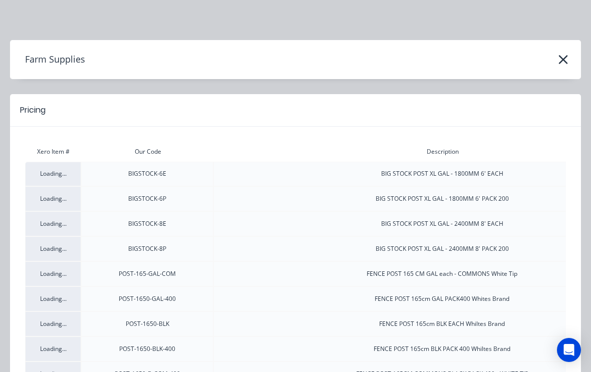
scroll to position [0, 0]
click at [570, 57] on button "button" at bounding box center [563, 60] width 16 height 16
click at [566, 59] on icon "button" at bounding box center [563, 60] width 11 height 14
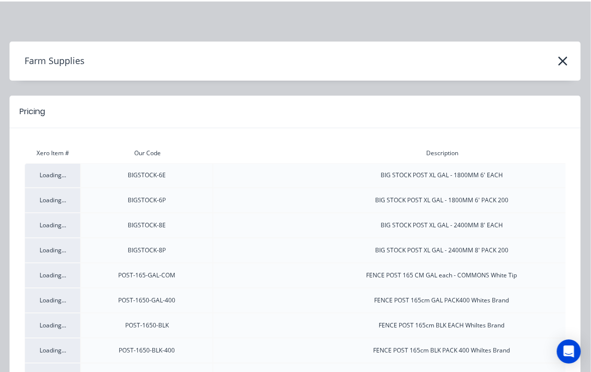
scroll to position [0, 100]
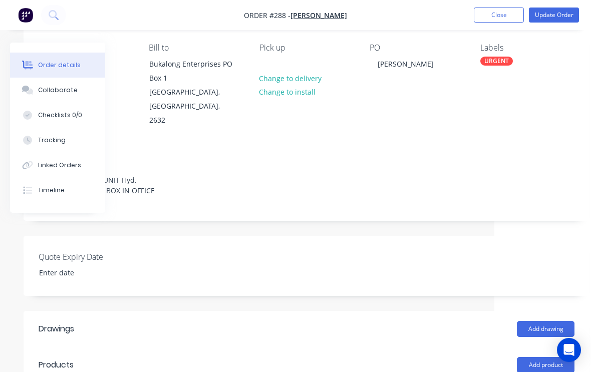
scroll to position [83, 105]
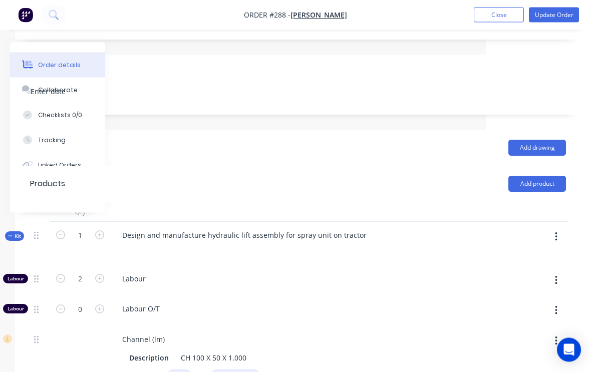
click at [560, 229] on button "button" at bounding box center [557, 238] width 24 height 18
click at [533, 256] on div "Add product to kit" at bounding box center [520, 263] width 77 height 15
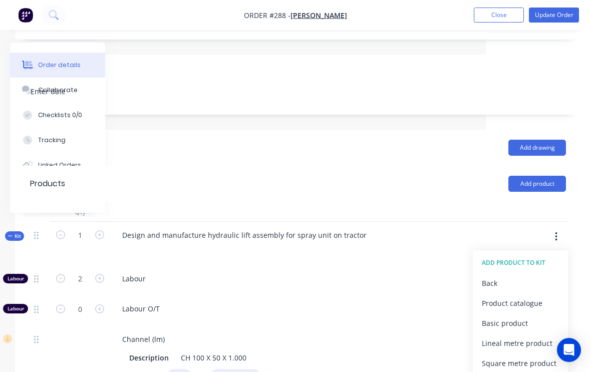
click at [530, 296] on div "Product catalogue" at bounding box center [520, 303] width 77 height 15
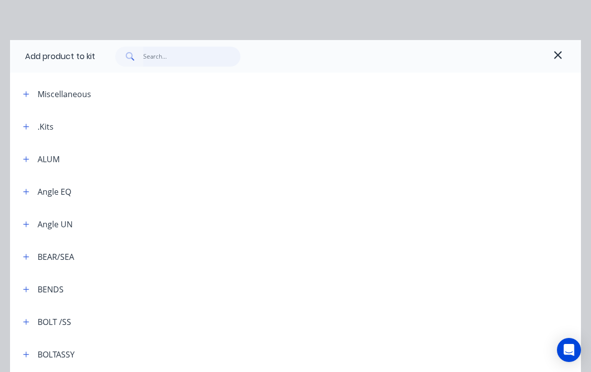
click at [165, 49] on input "text" at bounding box center [192, 57] width 98 height 20
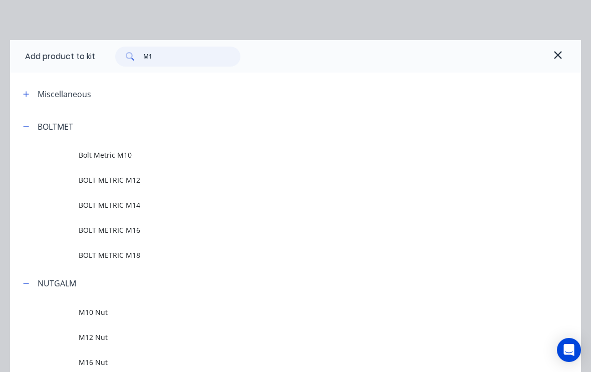
type input "M14"
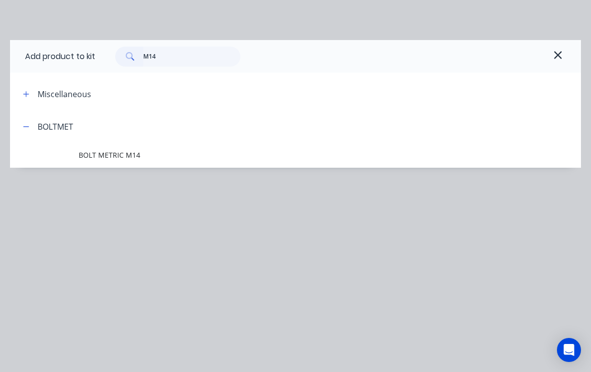
click at [130, 150] on span "BOLT METRIC M14" at bounding box center [280, 155] width 402 height 11
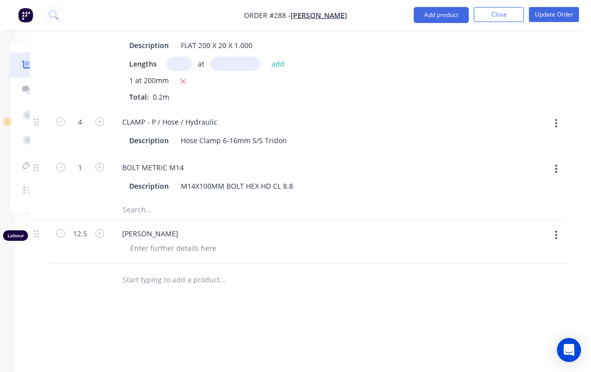
scroll to position [1527, 105]
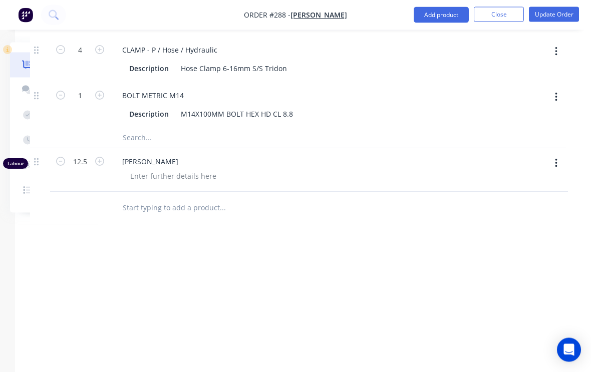
click at [101, 91] on icon "button" at bounding box center [99, 95] width 9 height 9
type input "2"
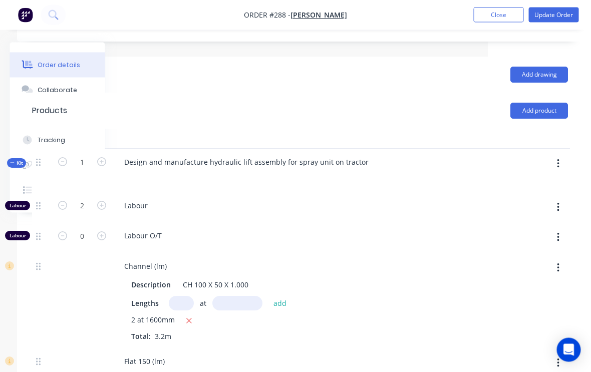
click at [566, 155] on button "button" at bounding box center [559, 164] width 24 height 18
click at [528, 183] on div "Add product to kit" at bounding box center [522, 190] width 77 height 15
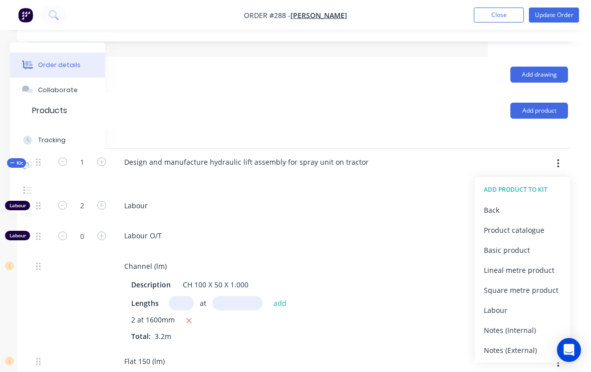
click at [535, 223] on div "Product catalogue" at bounding box center [522, 230] width 77 height 15
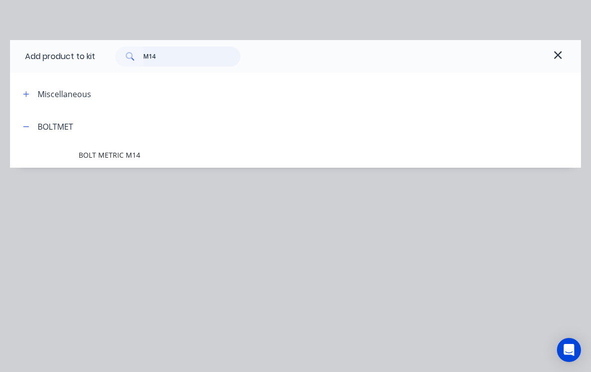
click at [176, 57] on input "M14" at bounding box center [192, 57] width 98 height 20
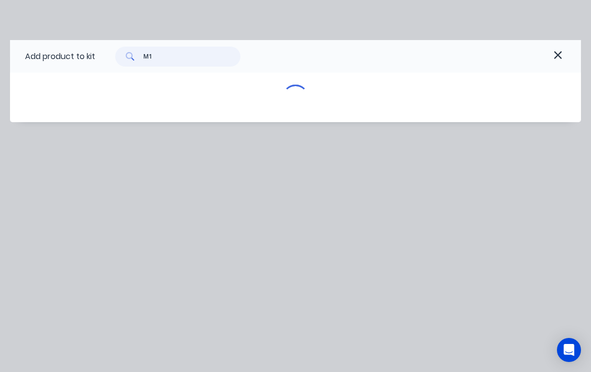
type input "M"
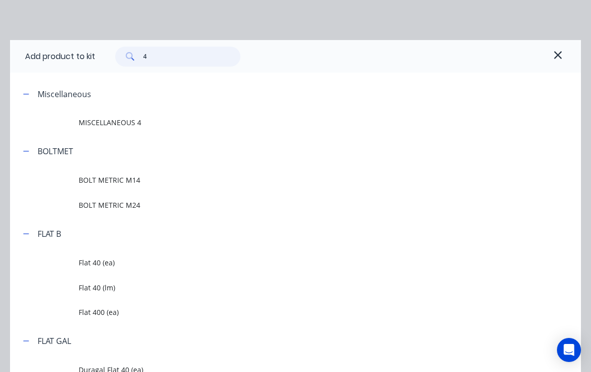
type input "40"
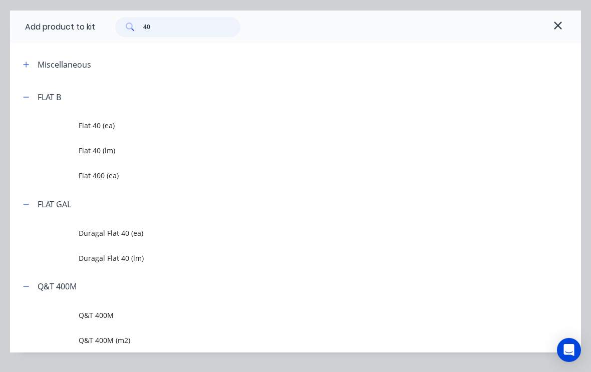
scroll to position [31, 0]
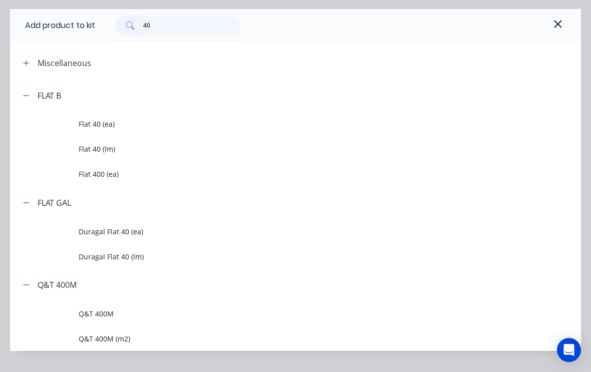
click at [119, 149] on span "Flat 40 (lm)" at bounding box center [280, 149] width 402 height 11
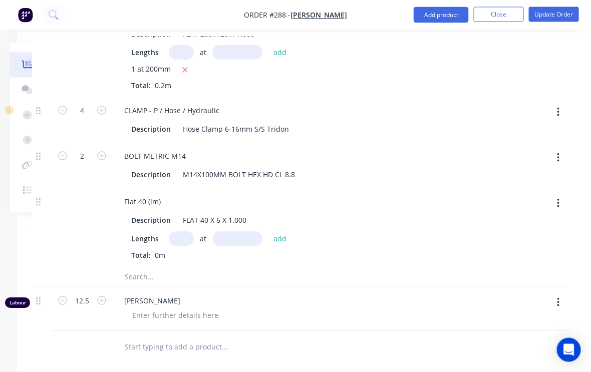
scroll to position [1449, 103]
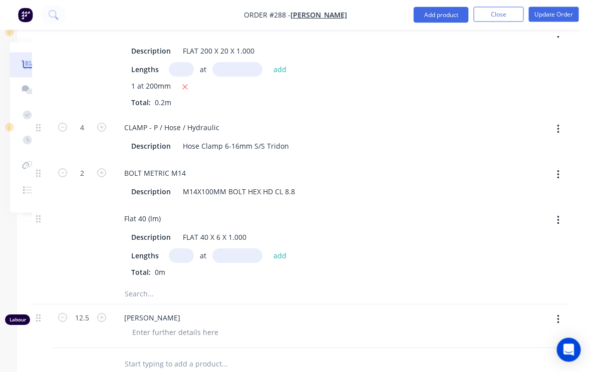
click at [184, 249] on input "text" at bounding box center [181, 256] width 25 height 15
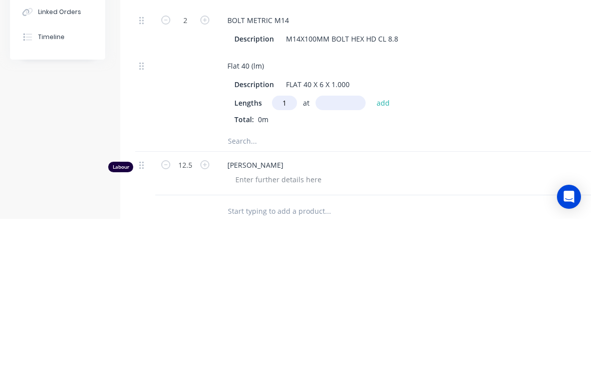
type input "1"
click at [350, 231] on div "FLAT 40 X 6 X 1.000" at bounding box center [318, 238] width 72 height 15
click at [339, 249] on input "text" at bounding box center [341, 256] width 50 height 15
type input "400"
click at [386, 250] on button "add" at bounding box center [384, 257] width 24 height 14
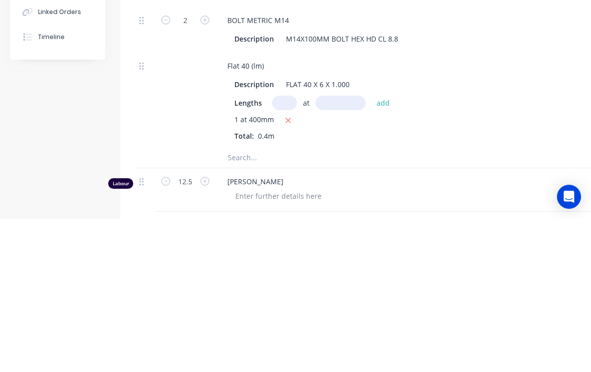
scroll to position [1603, 0]
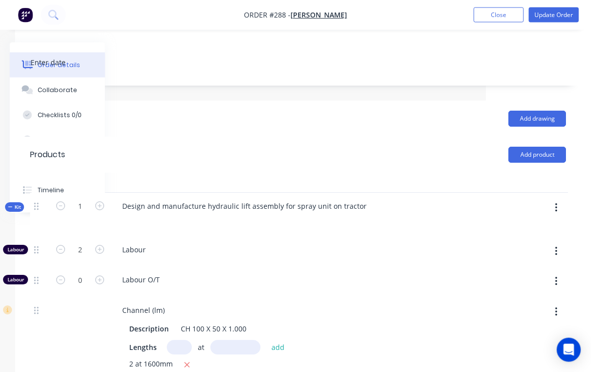
click at [561, 199] on button "button" at bounding box center [557, 208] width 24 height 18
click at [532, 227] on div "Add product to kit" at bounding box center [520, 234] width 77 height 15
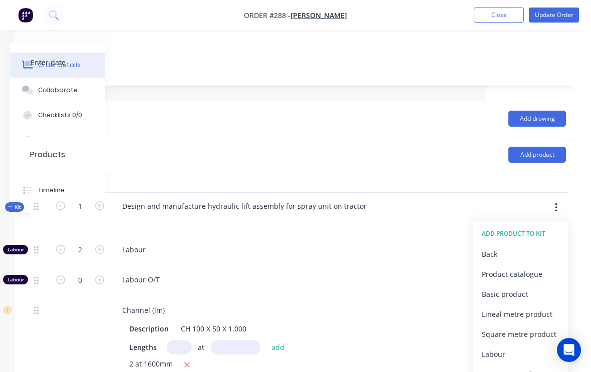
click at [534, 267] on div "Product catalogue" at bounding box center [520, 274] width 77 height 15
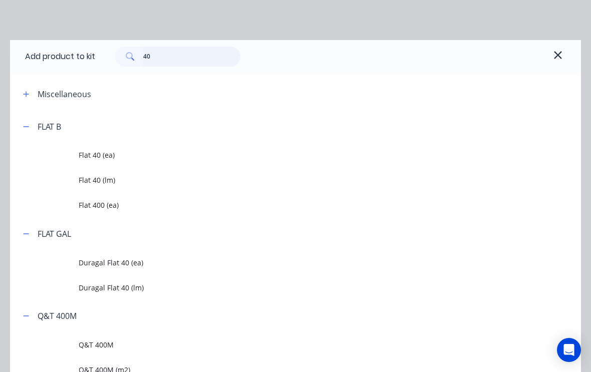
click at [178, 54] on input "40" at bounding box center [192, 57] width 98 height 20
type input "4"
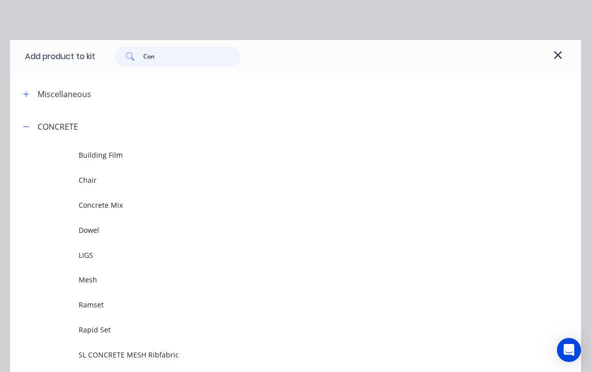
type input "Cons"
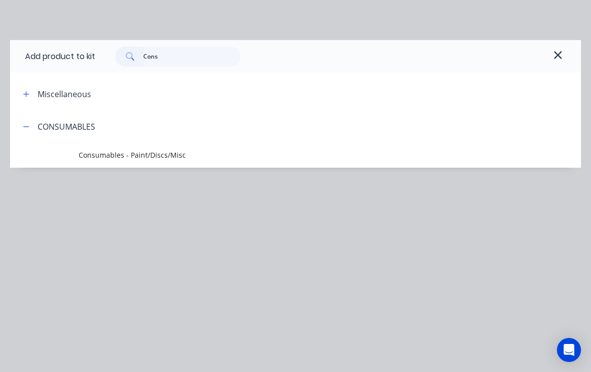
click at [170, 152] on span "Consumables - Paint/Discs/Misc" at bounding box center [280, 155] width 402 height 11
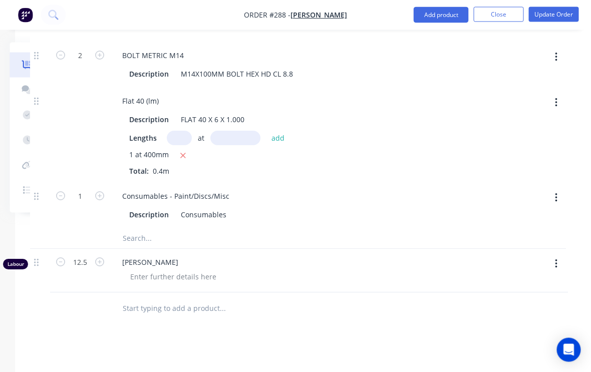
scroll to position [1568, 105]
click at [102, 191] on icon "button" at bounding box center [100, 195] width 9 height 9
type input "2"
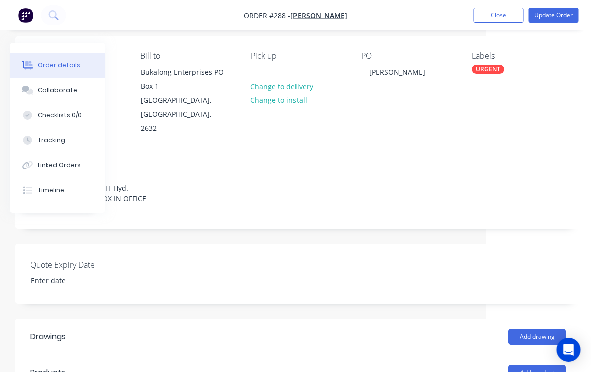
scroll to position [0, 105]
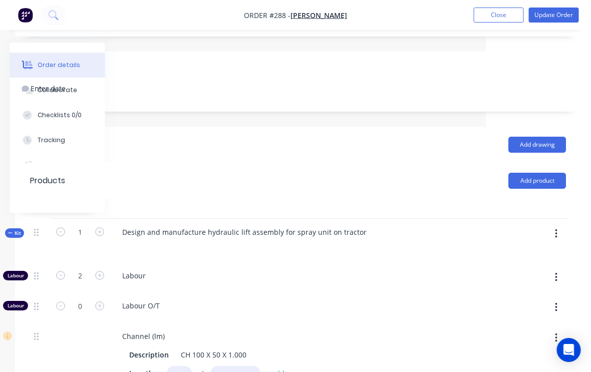
click at [558, 225] on button "button" at bounding box center [557, 234] width 24 height 18
click at [528, 253] on div "Add product to kit" at bounding box center [520, 260] width 77 height 15
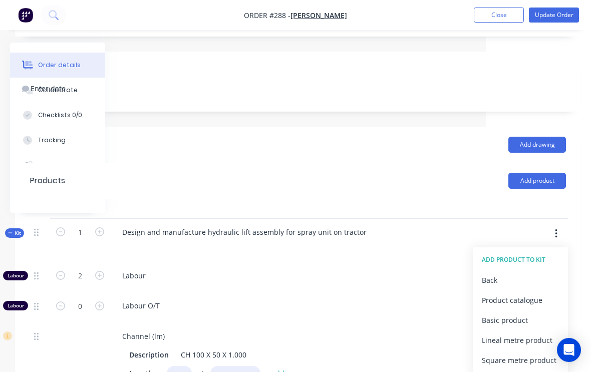
click at [533, 293] on div "Product catalogue" at bounding box center [520, 300] width 77 height 15
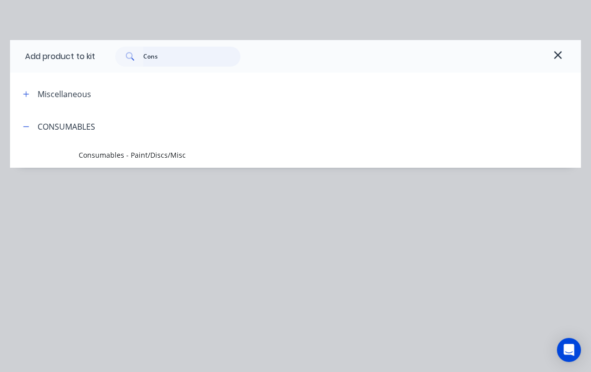
click at [191, 51] on input "Cons" at bounding box center [192, 57] width 98 height 20
click at [184, 58] on input "Cons" at bounding box center [192, 57] width 98 height 20
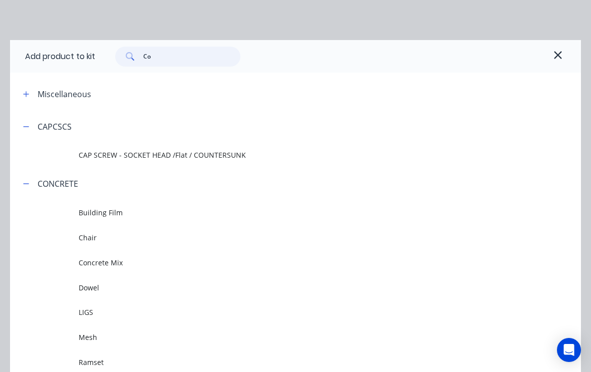
type input "C"
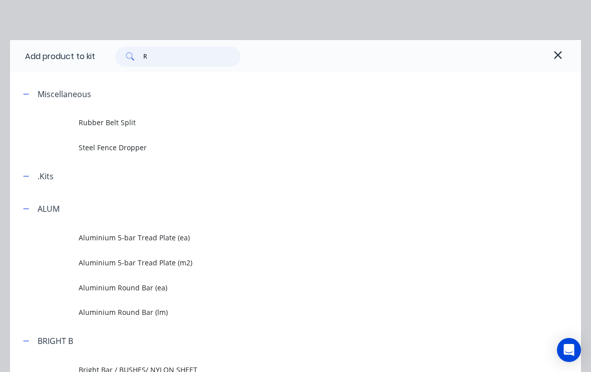
type input "R"
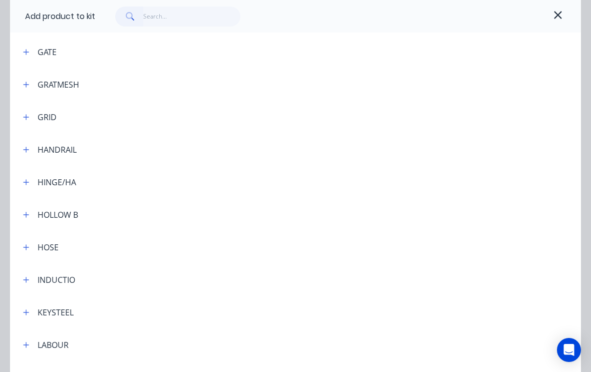
scroll to position [1670, 0]
click at [28, 249] on icon "button" at bounding box center [26, 248] width 6 height 7
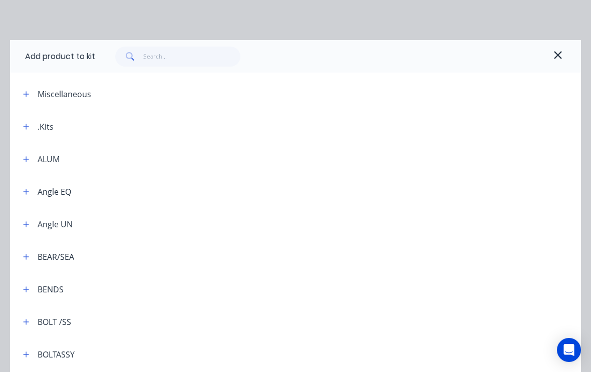
scroll to position [0, 0]
click at [27, 90] on button "button" at bounding box center [26, 94] width 13 height 13
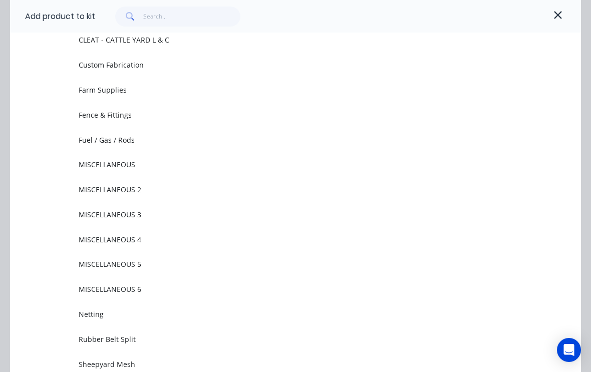
scroll to position [83, 0]
click at [148, 189] on span "MISCELLANEOUS 2" at bounding box center [280, 189] width 402 height 11
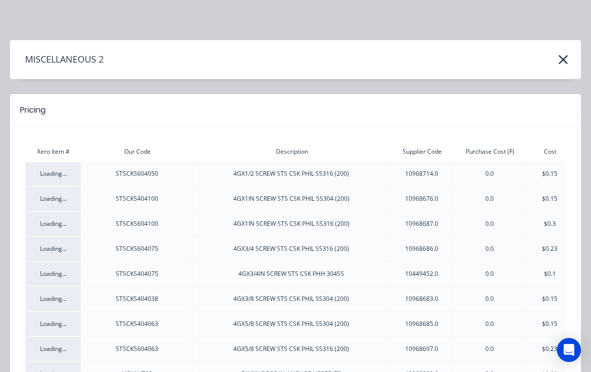
scroll to position [0, 0]
click at [564, 59] on icon "button" at bounding box center [563, 59] width 9 height 9
click at [564, 57] on icon "button" at bounding box center [563, 60] width 11 height 14
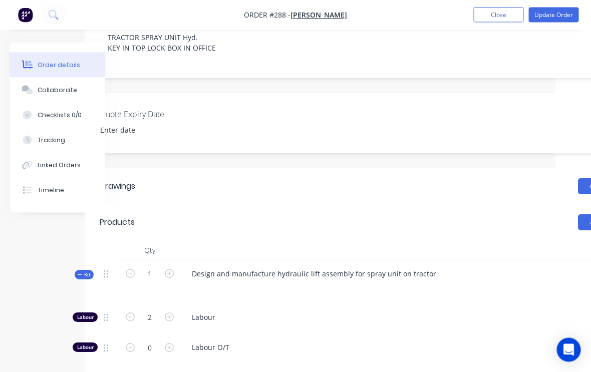
scroll to position [226, 105]
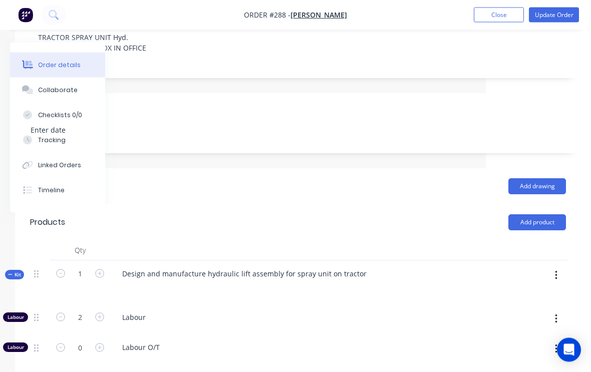
click at [561, 267] on button "button" at bounding box center [557, 276] width 24 height 18
click at [534, 295] on div "Add product to kit" at bounding box center [520, 302] width 77 height 15
click at [535, 335] on div "Product catalogue" at bounding box center [520, 342] width 77 height 15
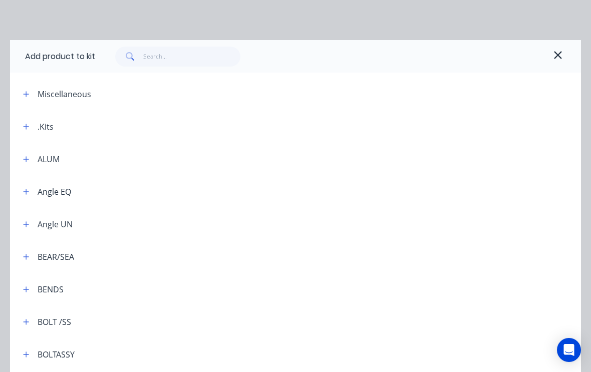
click at [25, 96] on icon "button" at bounding box center [26, 94] width 6 height 7
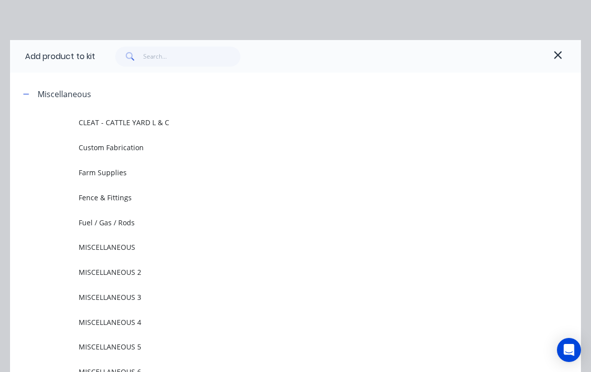
click at [121, 296] on span "MISCELLANEOUS 3" at bounding box center [280, 297] width 402 height 11
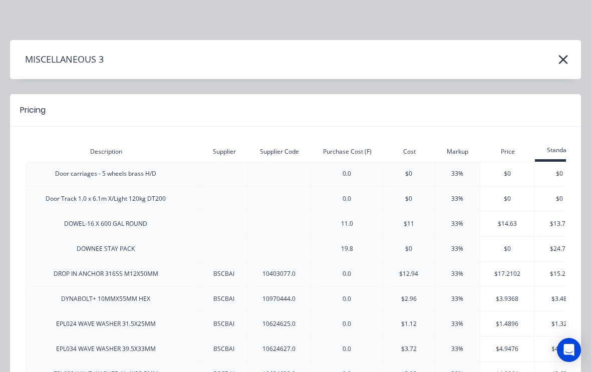
scroll to position [0, 0]
click at [566, 56] on icon "button" at bounding box center [563, 59] width 9 height 9
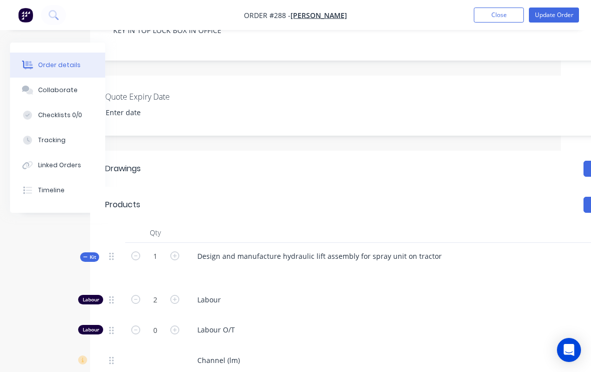
scroll to position [244, 105]
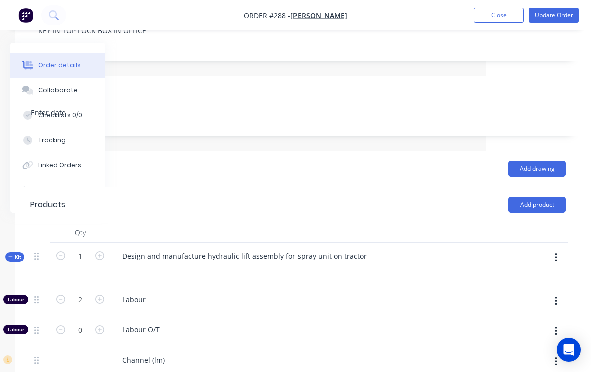
click at [558, 249] on button "button" at bounding box center [557, 258] width 24 height 18
click at [528, 277] on div "Add product to kit" at bounding box center [520, 284] width 77 height 15
click at [520, 317] on div "Product catalogue" at bounding box center [520, 324] width 77 height 15
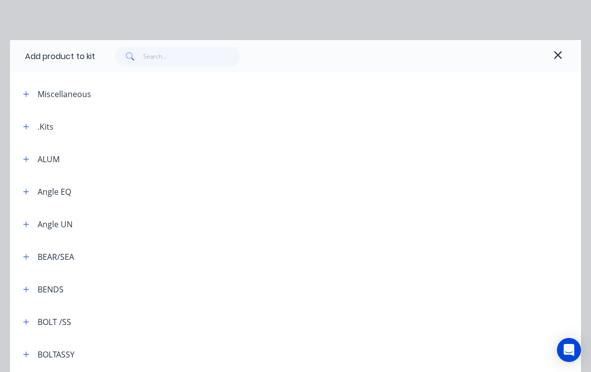
click at [32, 90] on button "button" at bounding box center [26, 94] width 13 height 13
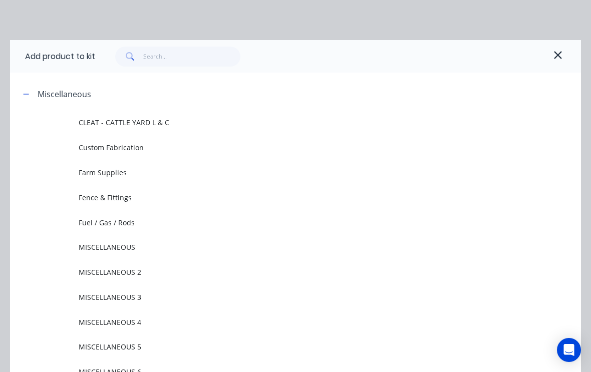
click at [90, 323] on span "MISCELLANEOUS 4" at bounding box center [280, 322] width 402 height 11
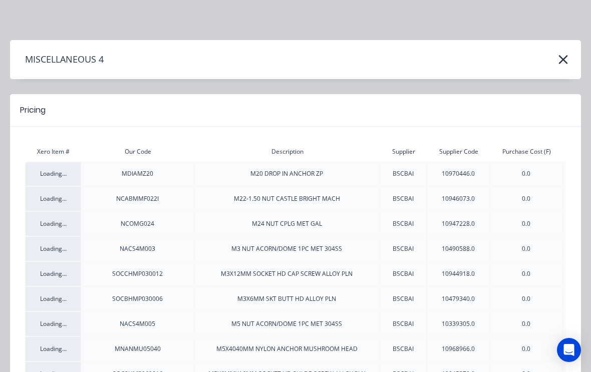
scroll to position [0, 0]
click at [564, 57] on icon "button" at bounding box center [563, 60] width 11 height 14
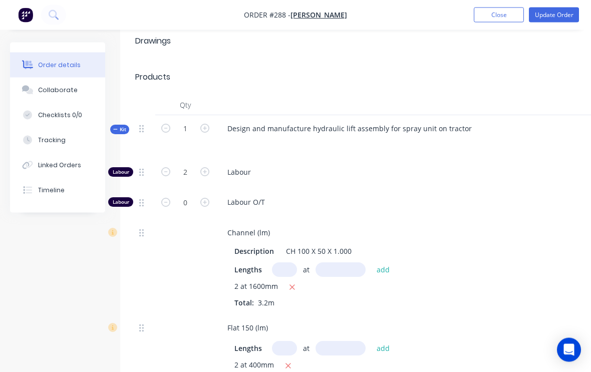
scroll to position [372, 0]
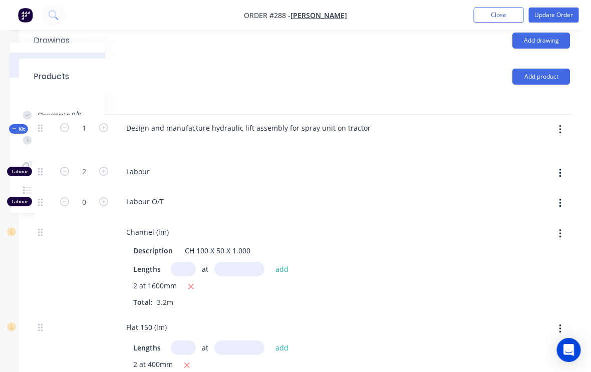
click at [566, 121] on button "button" at bounding box center [561, 130] width 24 height 18
click at [535, 149] on div "Add product to kit" at bounding box center [524, 156] width 77 height 15
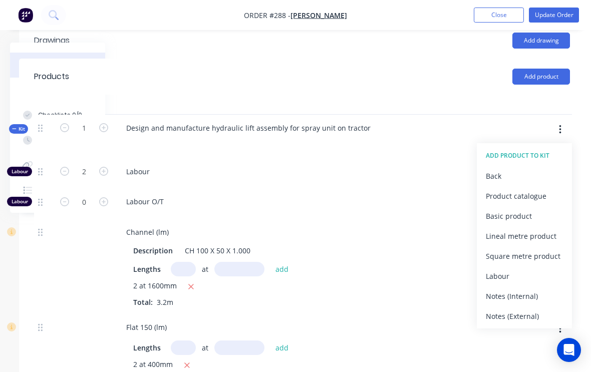
click at [530, 189] on div "Product catalogue" at bounding box center [524, 196] width 77 height 15
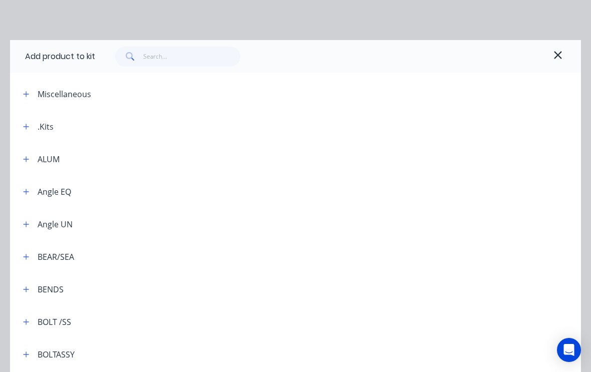
scroll to position [325, 105]
click at [22, 95] on button "button" at bounding box center [26, 94] width 13 height 13
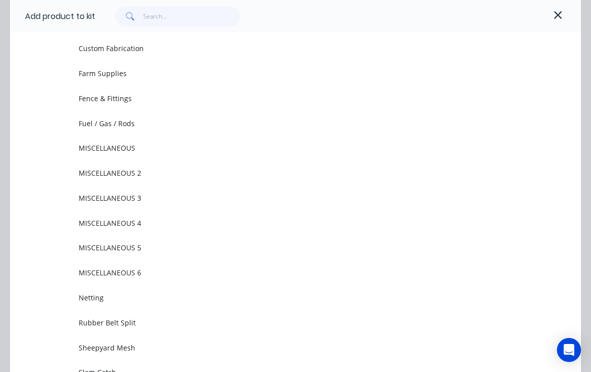
scroll to position [100, 0]
click at [136, 245] on span "MISCELLANEOUS 5" at bounding box center [280, 247] width 402 height 11
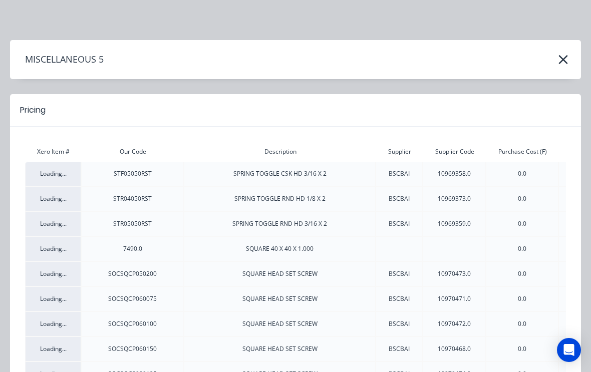
scroll to position [0, 0]
click at [563, 57] on icon "button" at bounding box center [563, 60] width 11 height 14
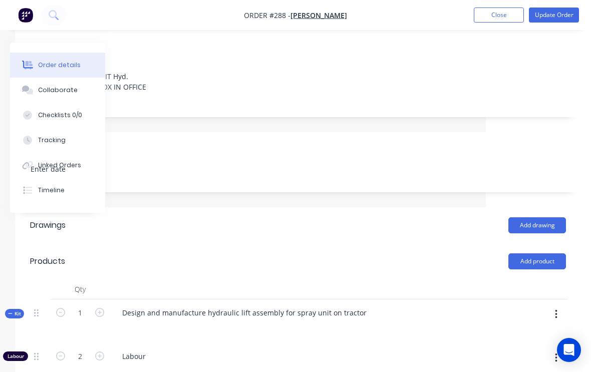
scroll to position [192, 105]
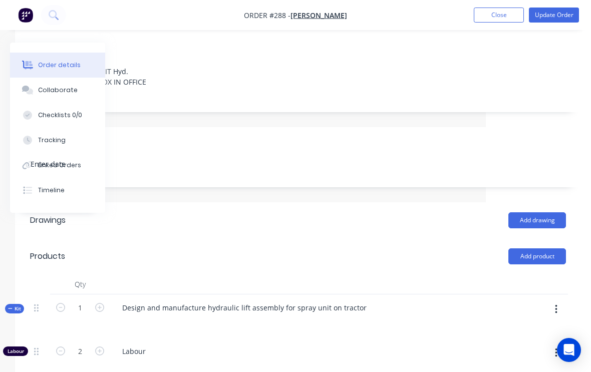
click at [562, 301] on button "button" at bounding box center [557, 310] width 24 height 18
click at [544, 329] on div "Add product to kit" at bounding box center [520, 336] width 77 height 15
click at [538, 369] on div "Product catalogue" at bounding box center [520, 376] width 77 height 15
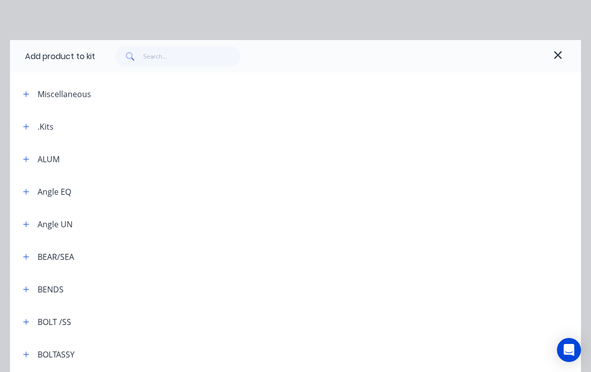
click at [27, 93] on icon "button" at bounding box center [27, 94] width 6 height 6
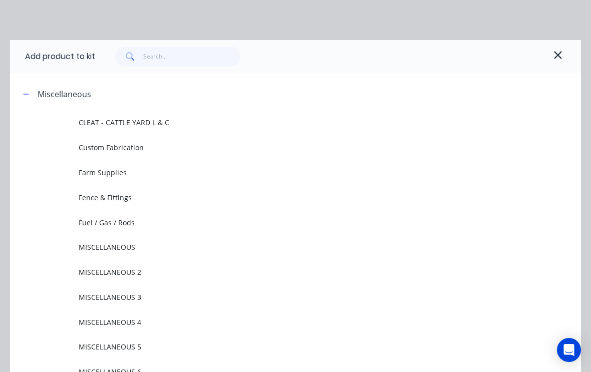
click at [129, 326] on span "MISCELLANEOUS 4" at bounding box center [280, 322] width 402 height 11
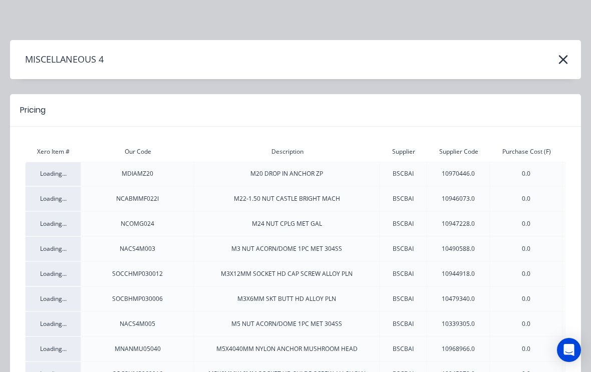
scroll to position [0, 0]
click at [568, 57] on icon "button" at bounding box center [563, 60] width 11 height 14
click at [564, 59] on icon "button" at bounding box center [563, 59] width 9 height 9
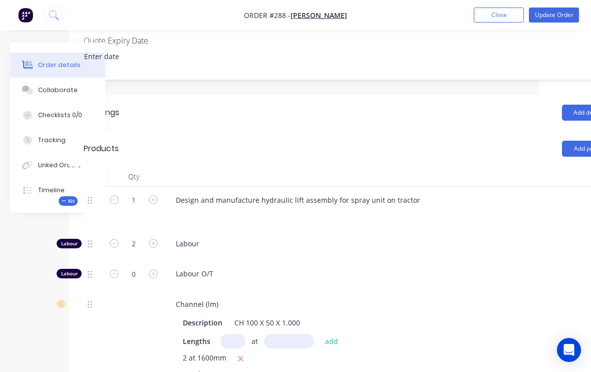
scroll to position [300, 105]
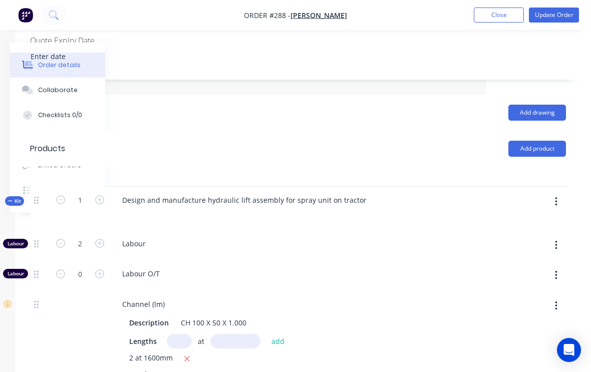
click at [556, 197] on icon "button" at bounding box center [556, 201] width 2 height 9
click at [536, 221] on div "Add product to kit" at bounding box center [520, 228] width 77 height 15
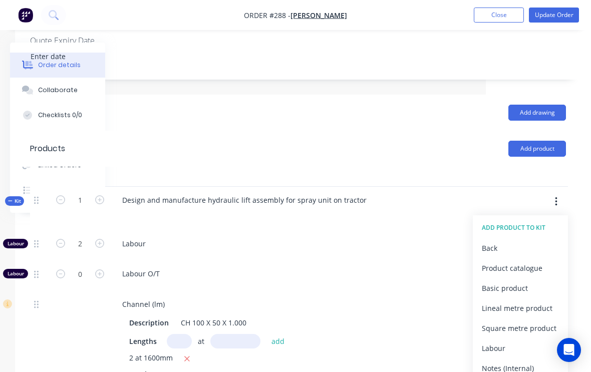
click at [527, 261] on div "Product catalogue" at bounding box center [520, 268] width 77 height 15
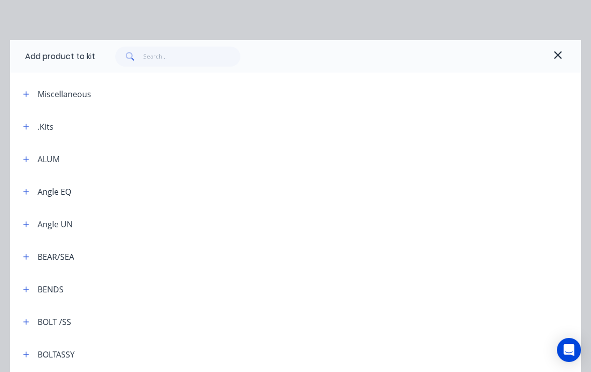
click at [29, 91] on icon "button" at bounding box center [26, 94] width 6 height 7
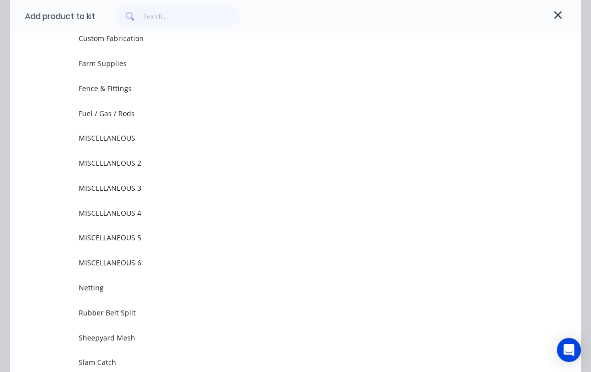
scroll to position [109, 0]
click at [145, 260] on span "MISCELLANEOUS 6" at bounding box center [280, 263] width 402 height 11
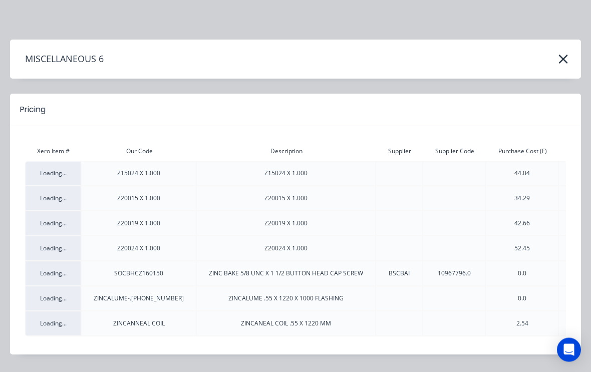
scroll to position [0, 105]
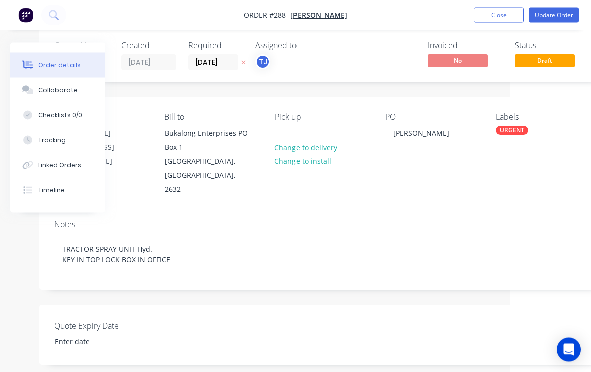
scroll to position [8, 81]
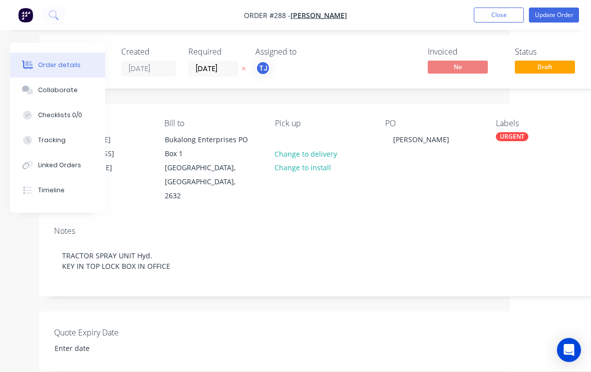
click at [60, 143] on div "Tracking" at bounding box center [52, 140] width 28 height 9
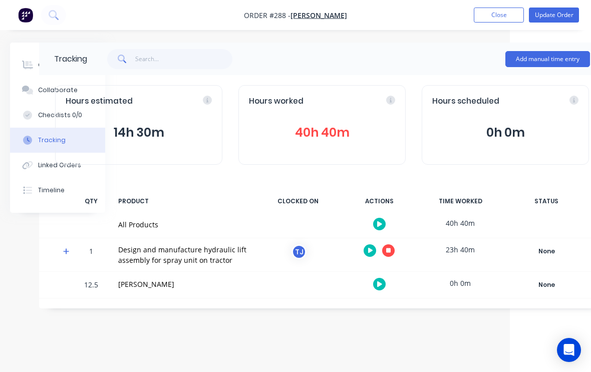
click at [385, 245] on button "button" at bounding box center [388, 251] width 13 height 13
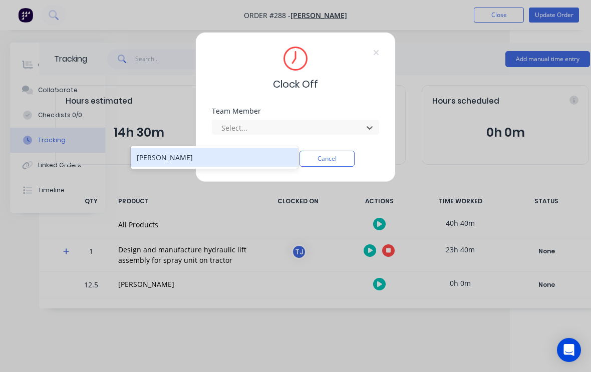
click at [267, 151] on div "[PERSON_NAME]" at bounding box center [214, 157] width 167 height 19
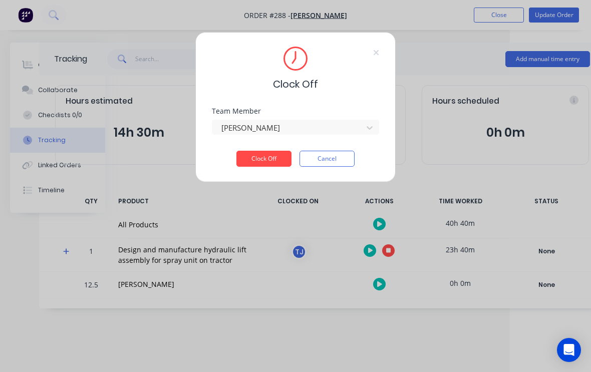
click at [274, 157] on button "Clock Off" at bounding box center [264, 159] width 55 height 16
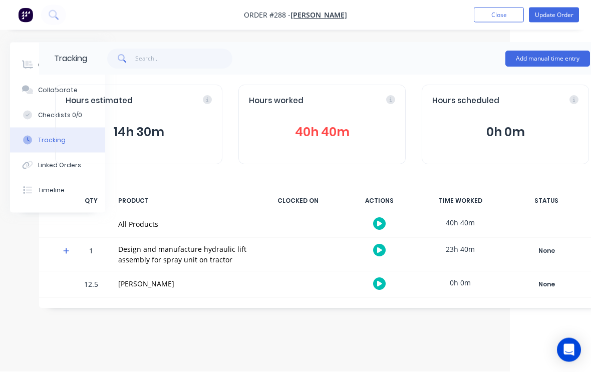
scroll to position [3, 81]
click at [560, 15] on button "Update Order" at bounding box center [554, 15] width 50 height 15
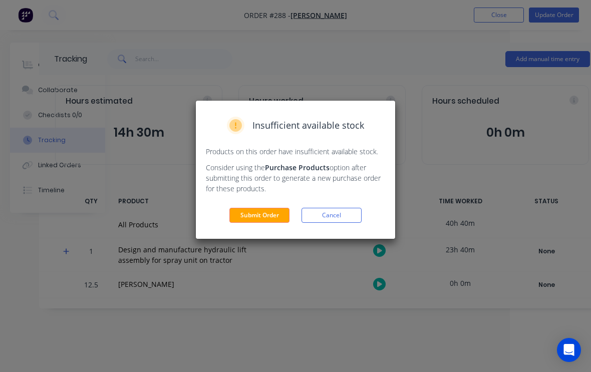
click at [264, 217] on button "Submit Order" at bounding box center [260, 215] width 60 height 15
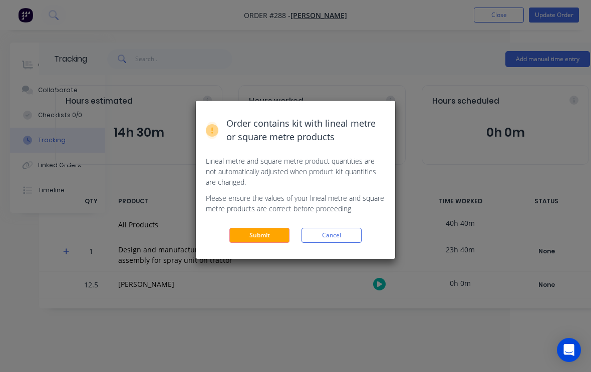
click at [271, 233] on button "Submit" at bounding box center [260, 235] width 60 height 15
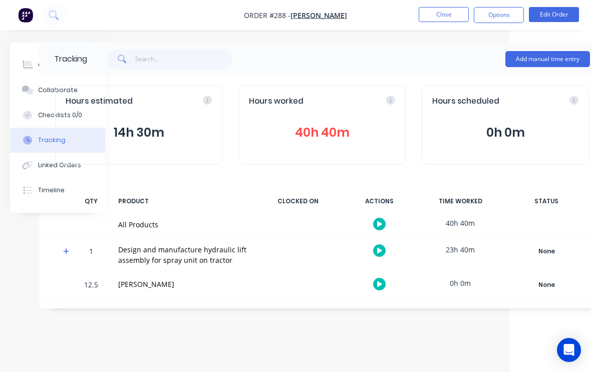
click at [449, 18] on button "Close" at bounding box center [444, 14] width 50 height 15
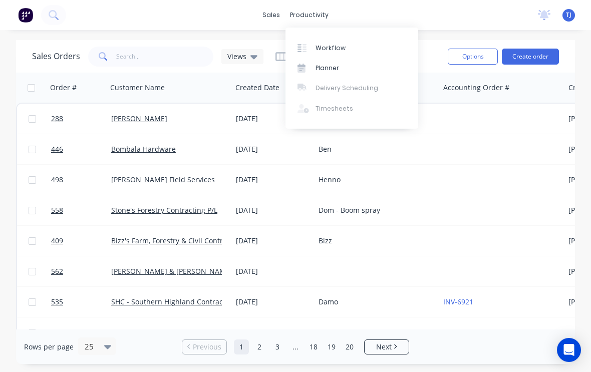
click at [342, 49] on div "Workflow" at bounding box center [331, 48] width 30 height 9
